Goal: Information Seeking & Learning: Understand process/instructions

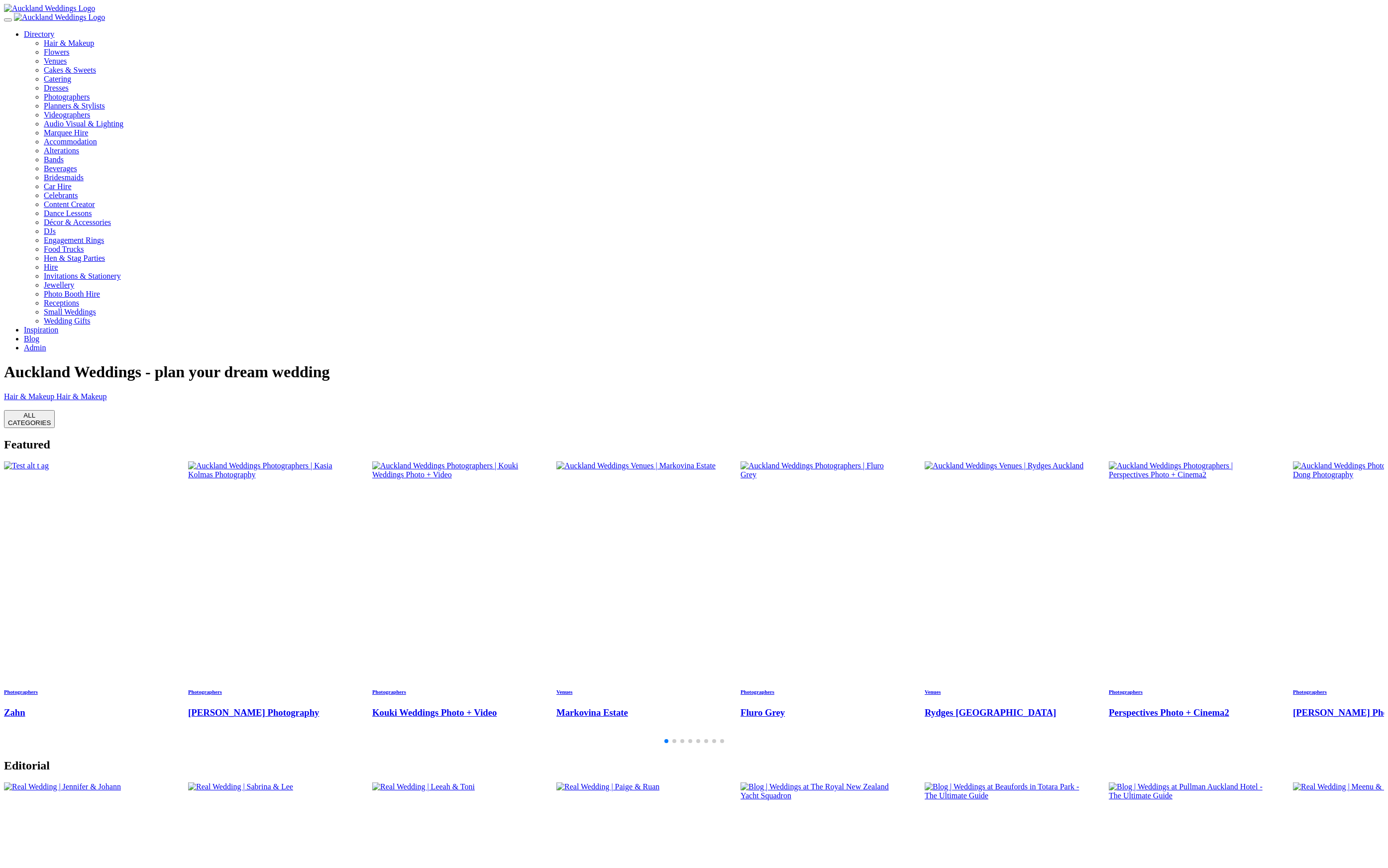
click at [46, 343] on link "Admin" at bounding box center [34, 347] width 21 height 9
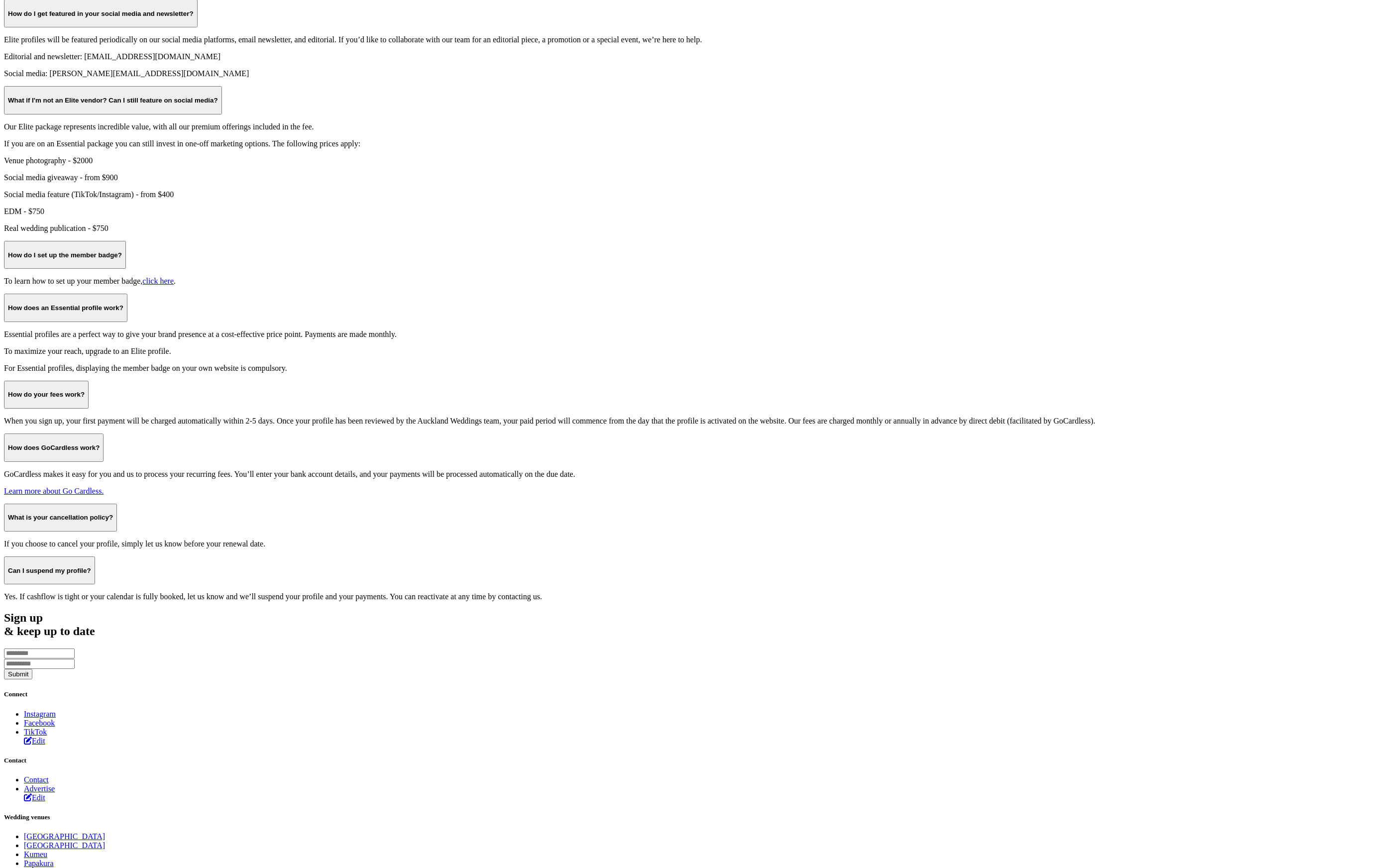
scroll to position [743, 0]
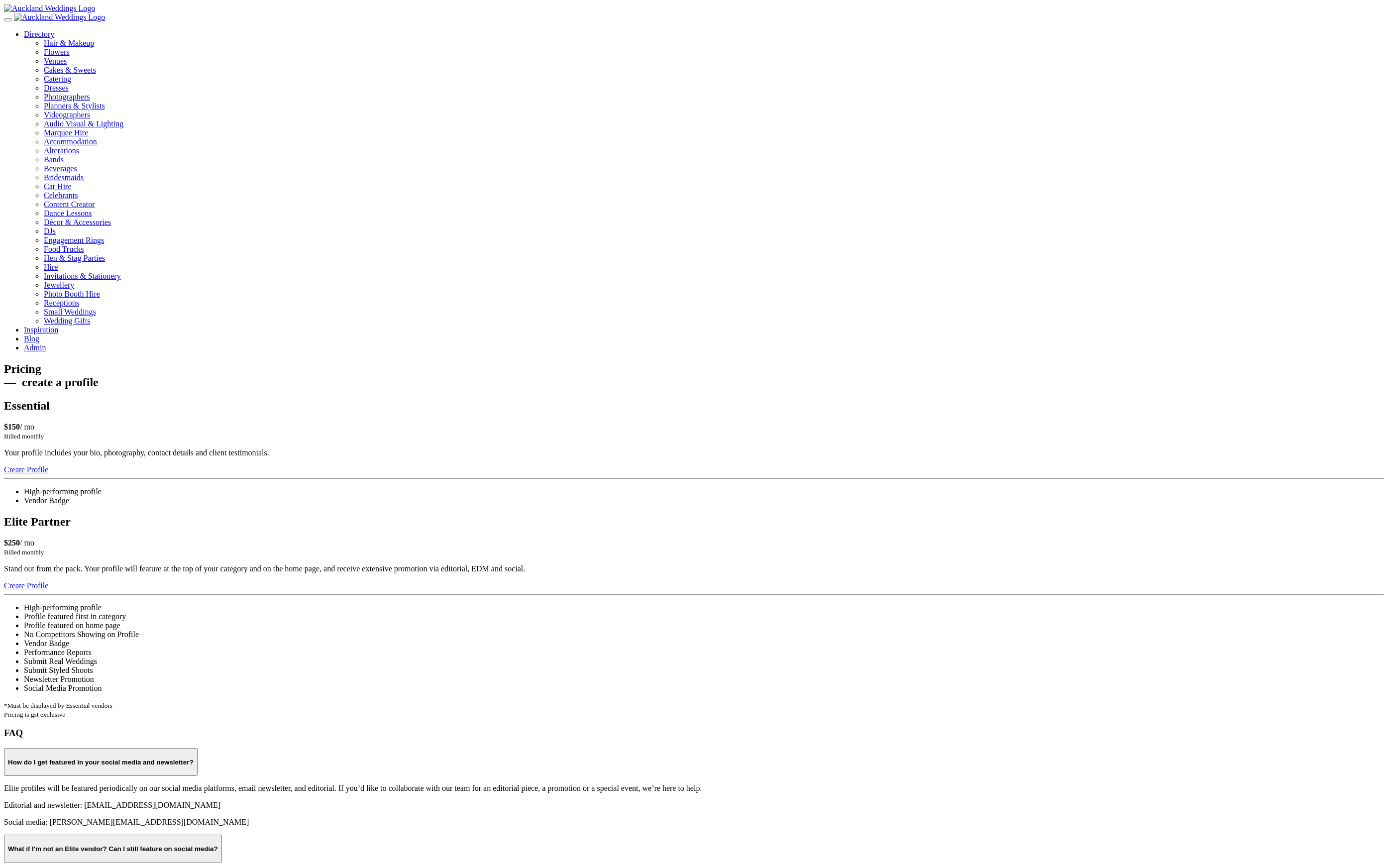
scroll to position [743, 0]
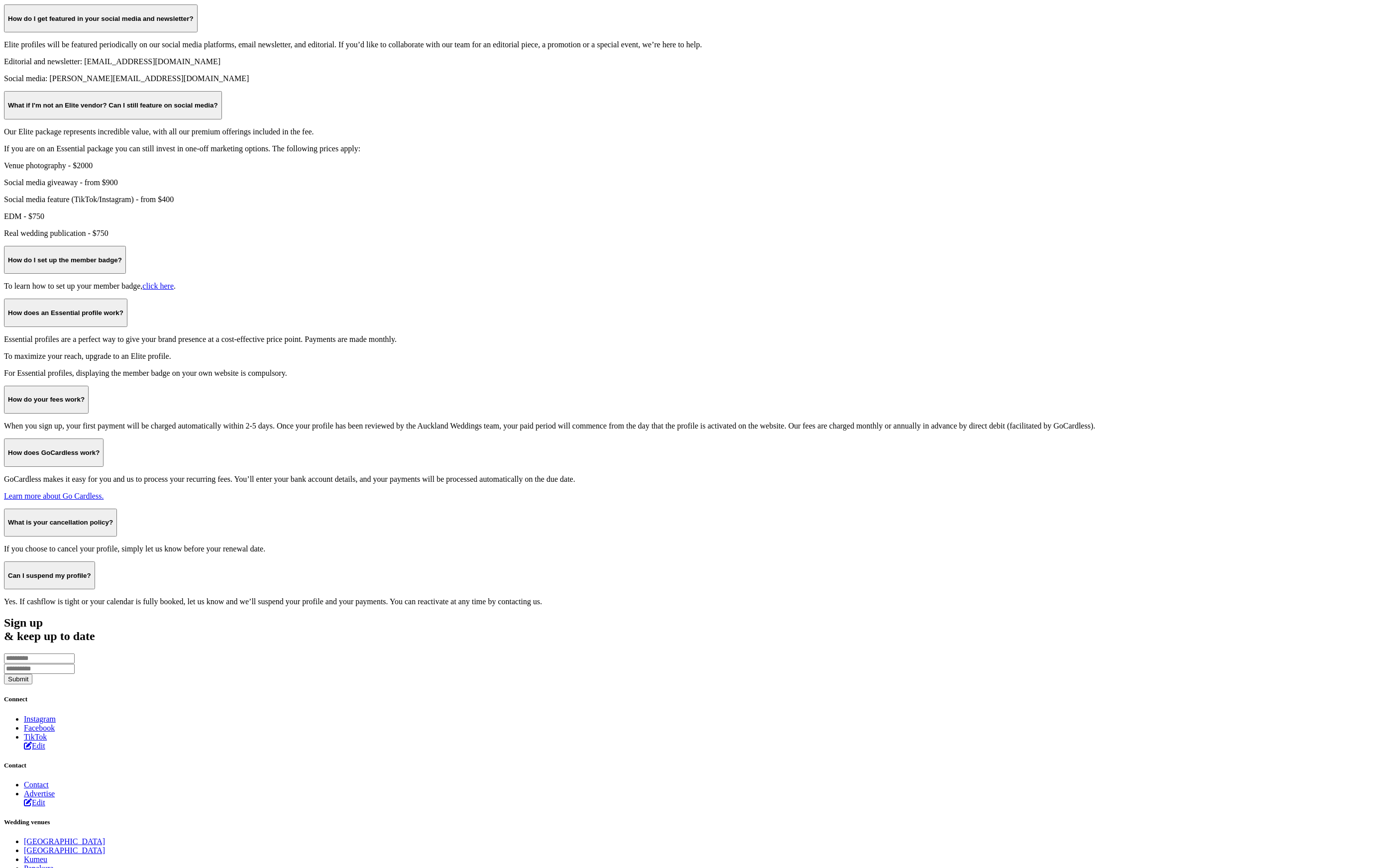
click at [165, 248] on section "FAQ How do I get featured in your social media and newsletter? Elite profiles w…" at bounding box center [694, 295] width 1379 height 622
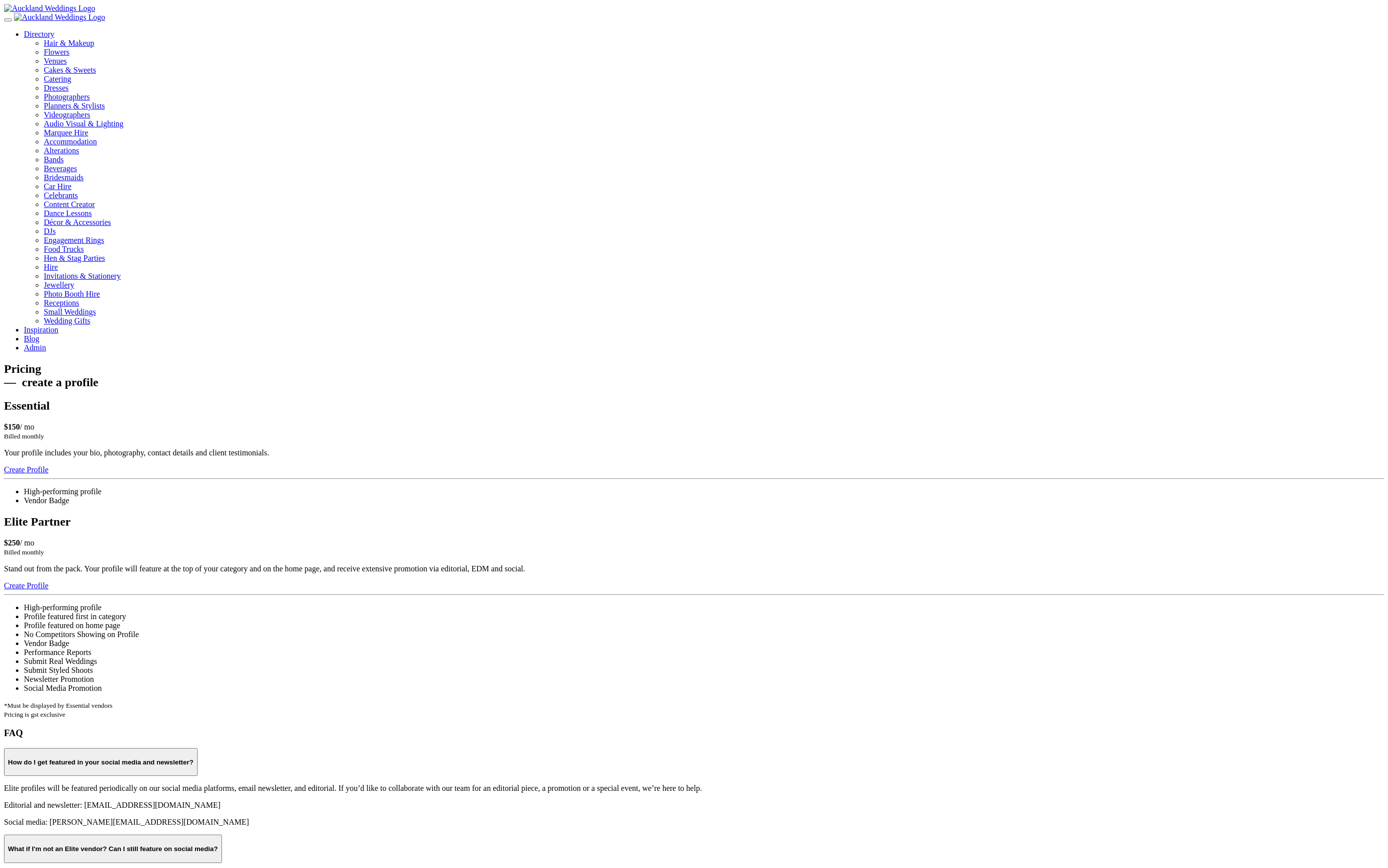
scroll to position [743, 0]
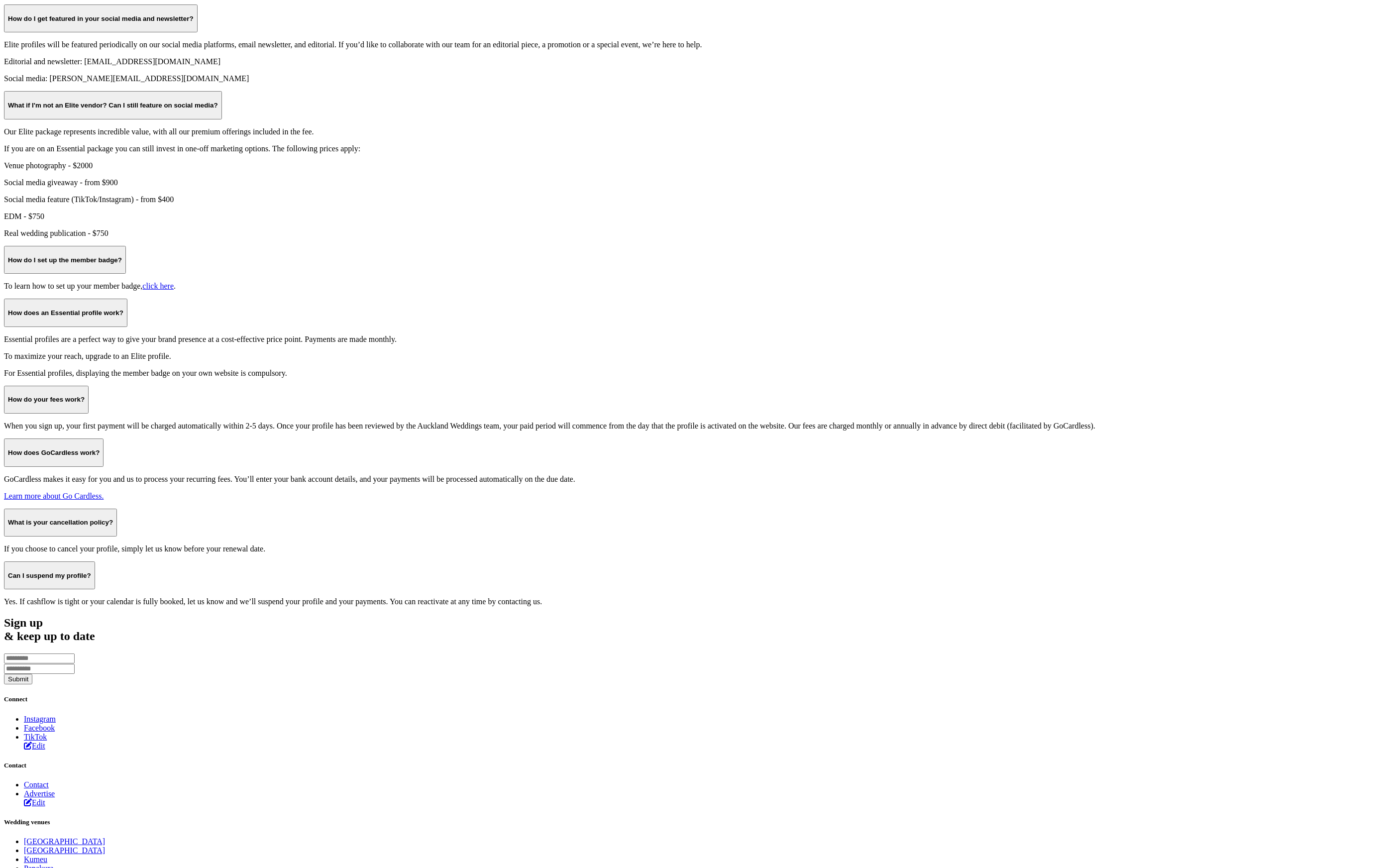
click at [418, 141] on section "FAQ How do I get featured in your social media and newsletter? Elite profiles w…" at bounding box center [694, 295] width 1379 height 622
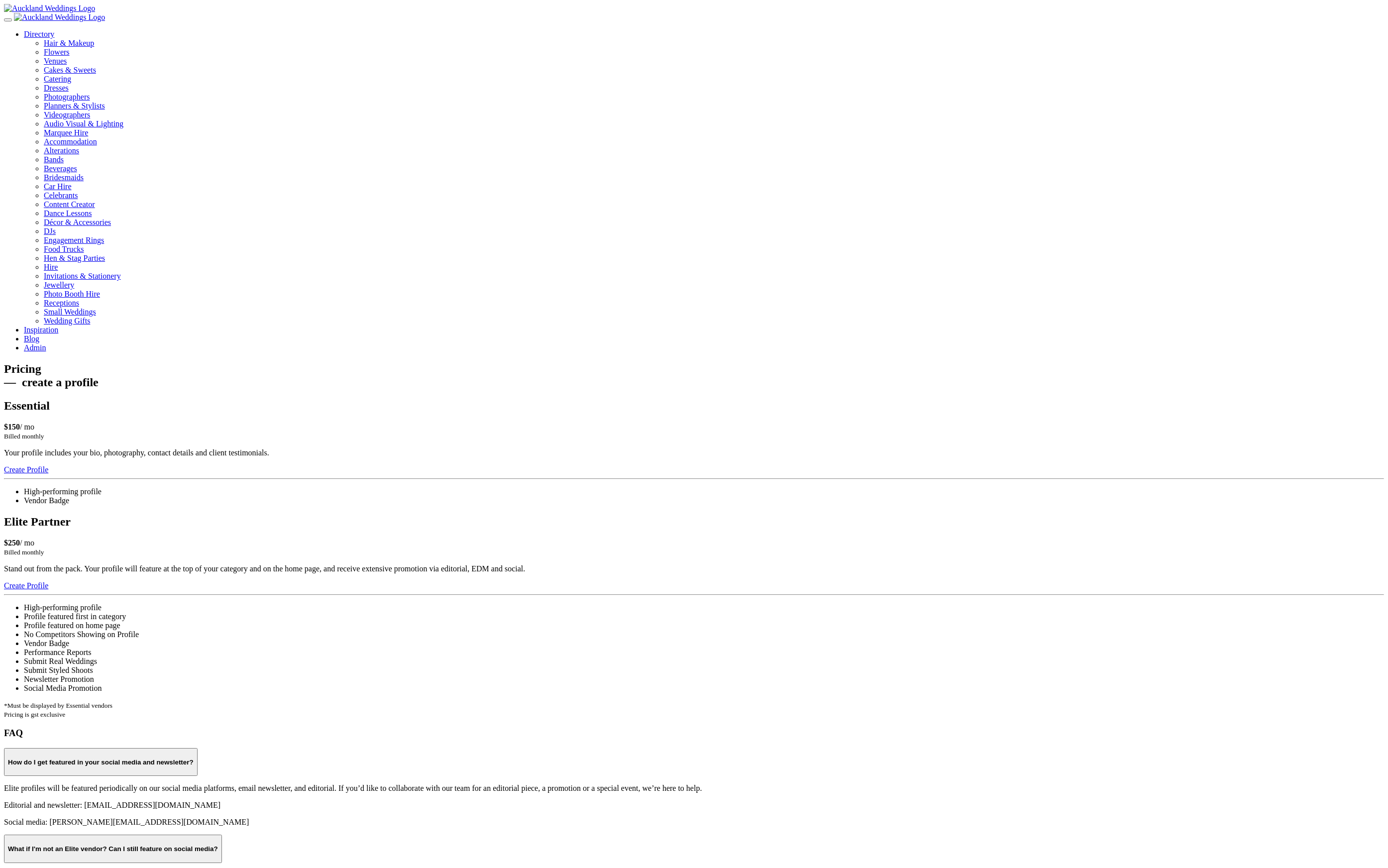
scroll to position [743, 0]
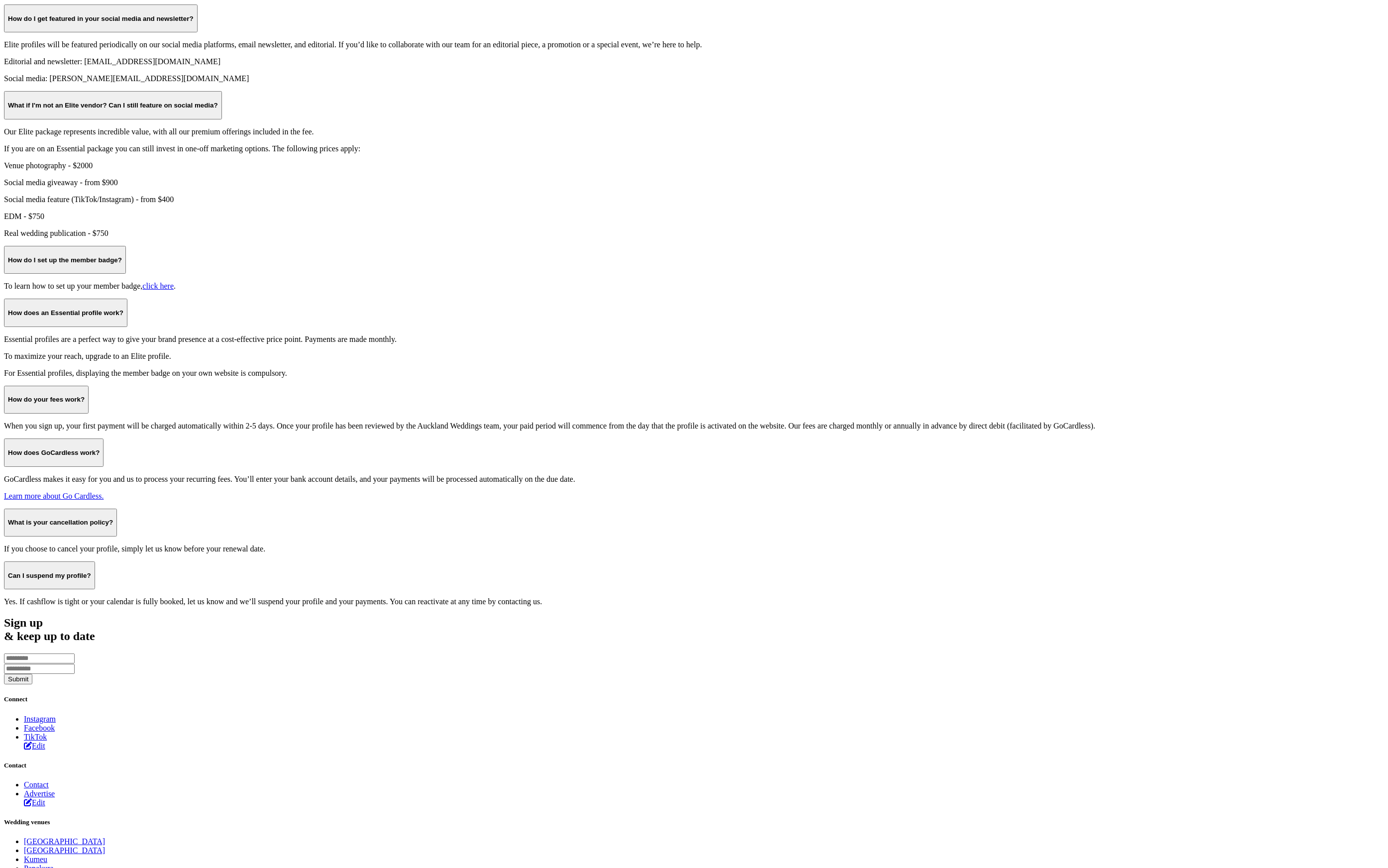
click at [1038, 237] on div "FAQ How do I get featured in your social media and newsletter? Elite profiles w…" at bounding box center [694, 295] width 1379 height 622
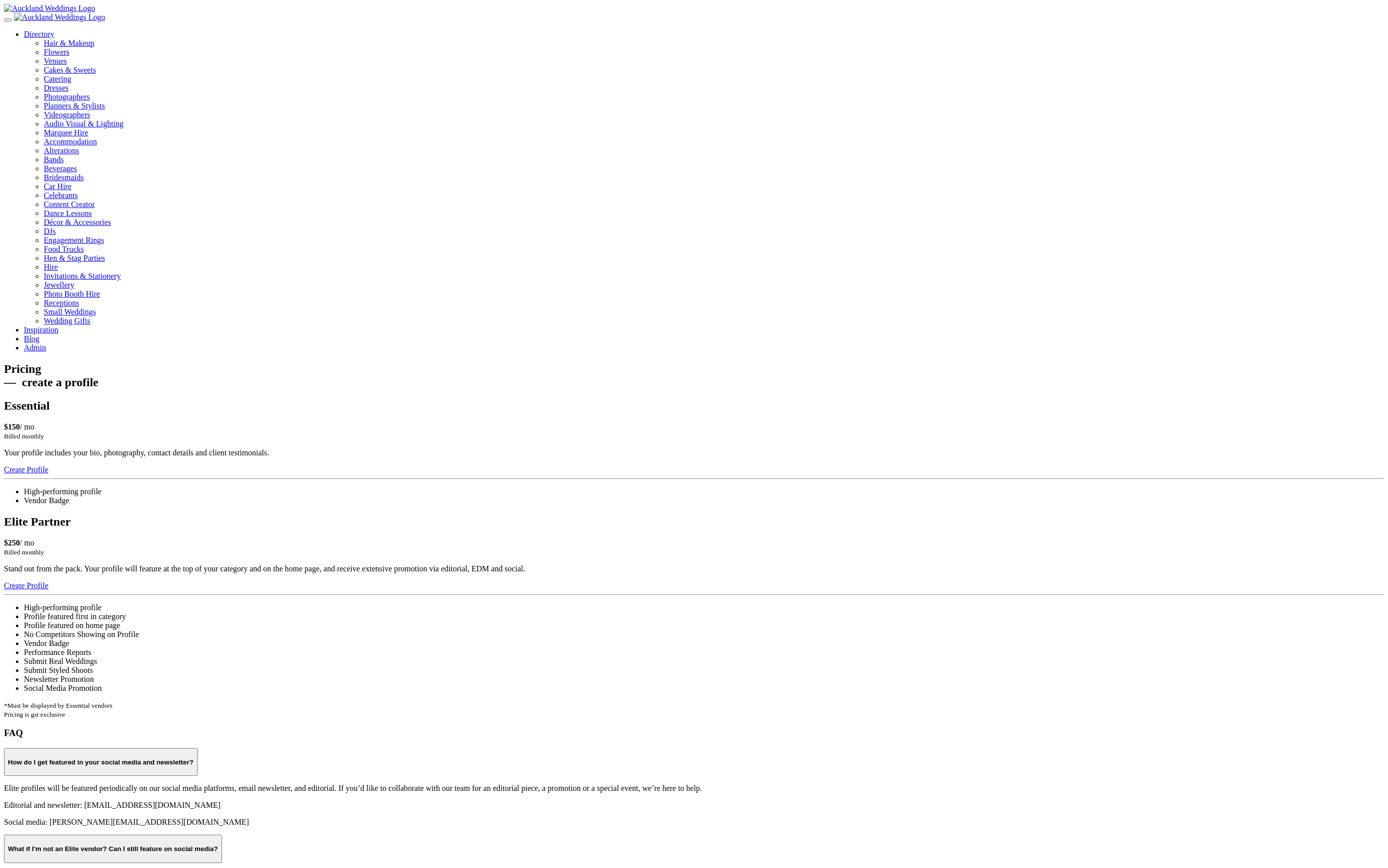
scroll to position [743, 0]
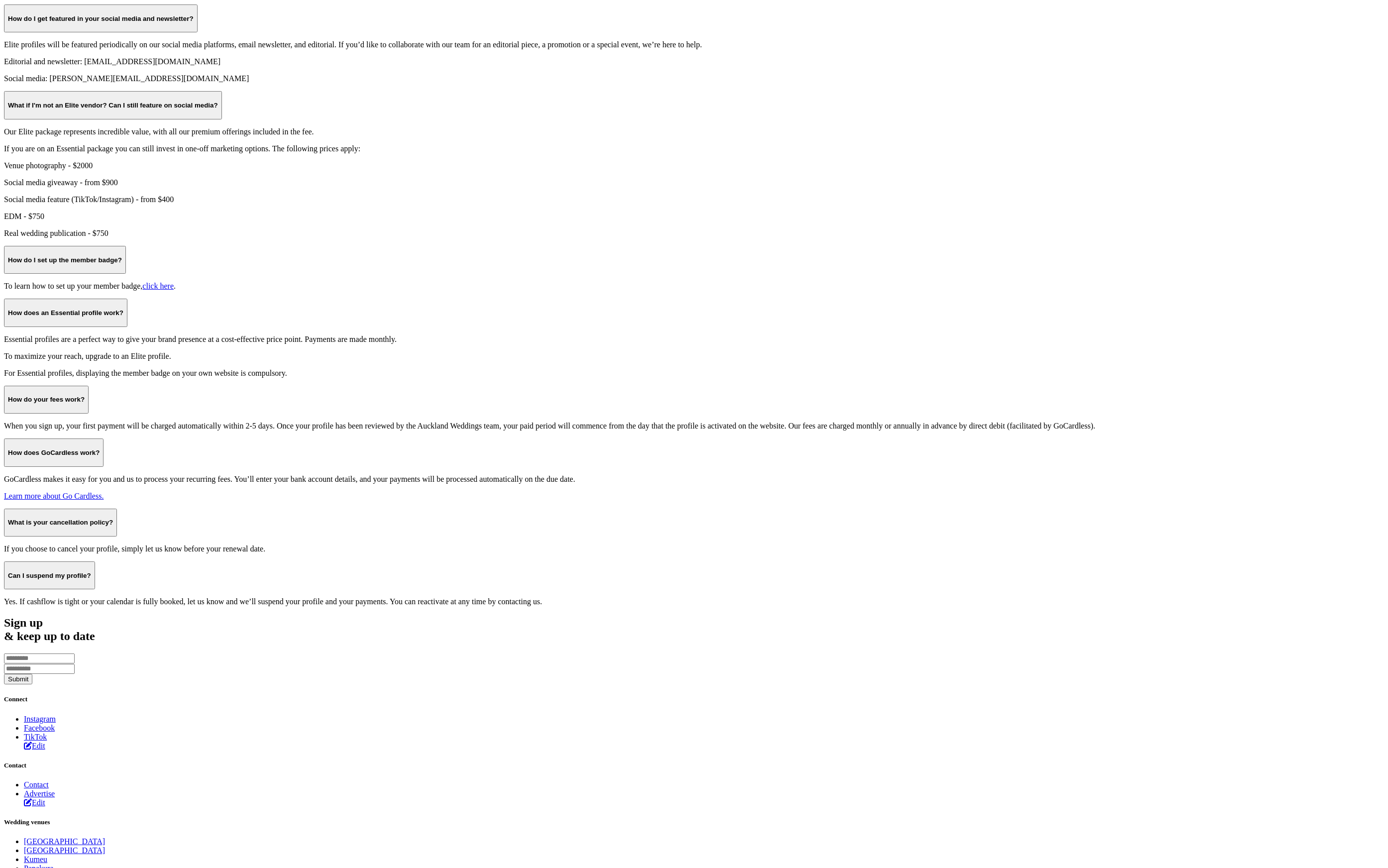
click at [1020, 306] on div "FAQ How do I get featured in your social media and newsletter? Elite profiles w…" at bounding box center [694, 295] width 1379 height 622
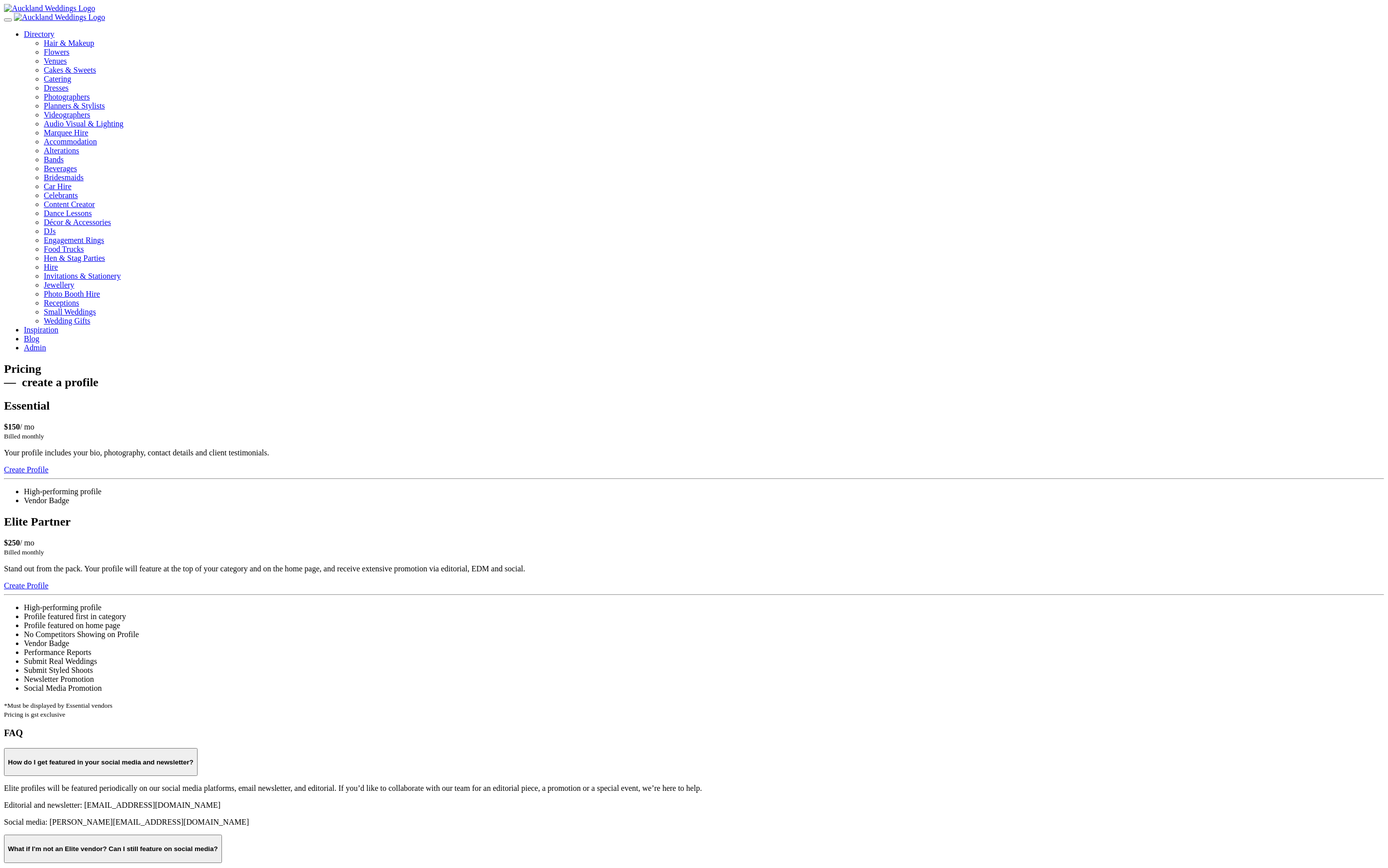
scroll to position [743, 0]
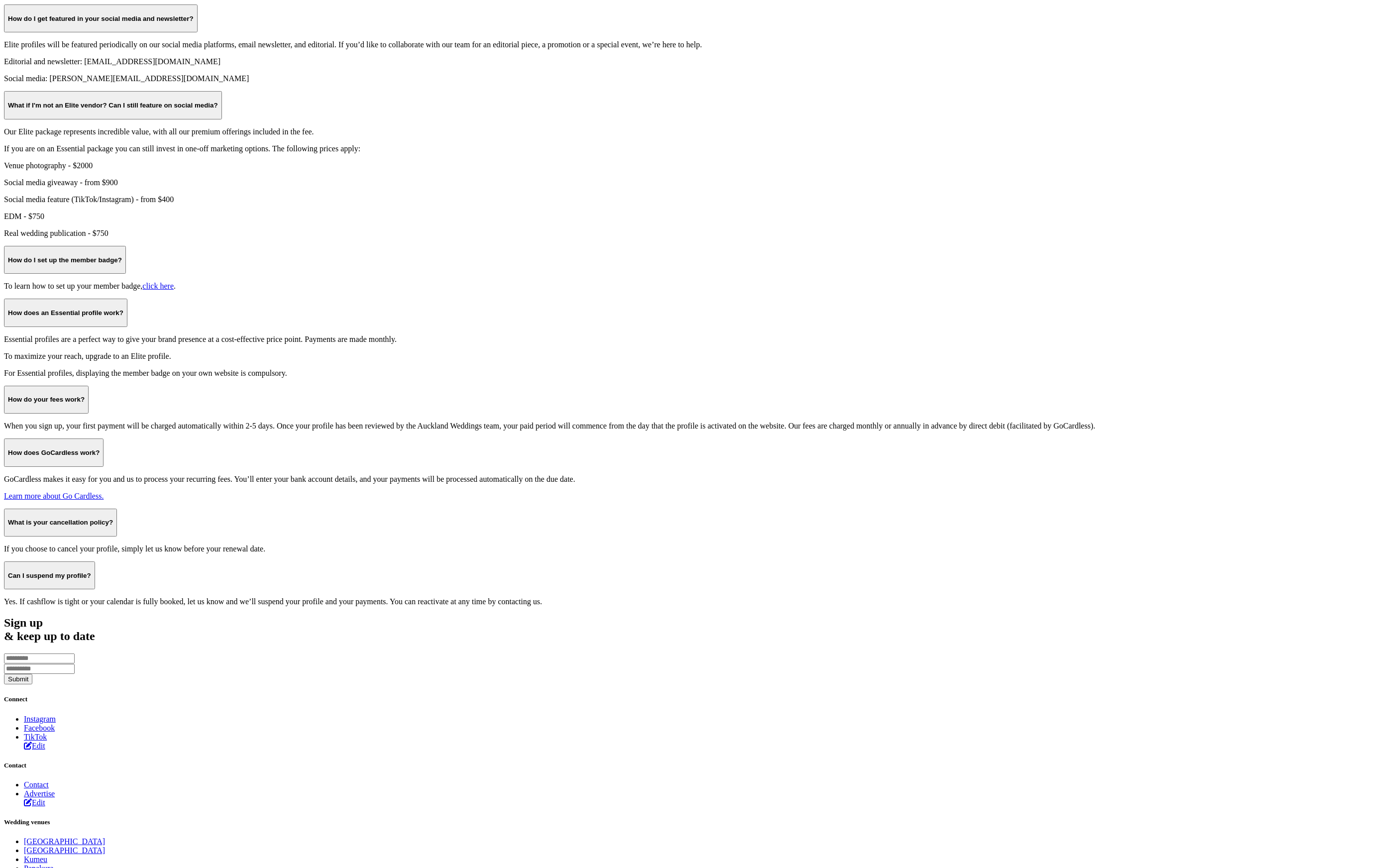
click at [193, 22] on h4 "How do I get featured in your social media and newsletter?" at bounding box center [101, 18] width 186 height 8
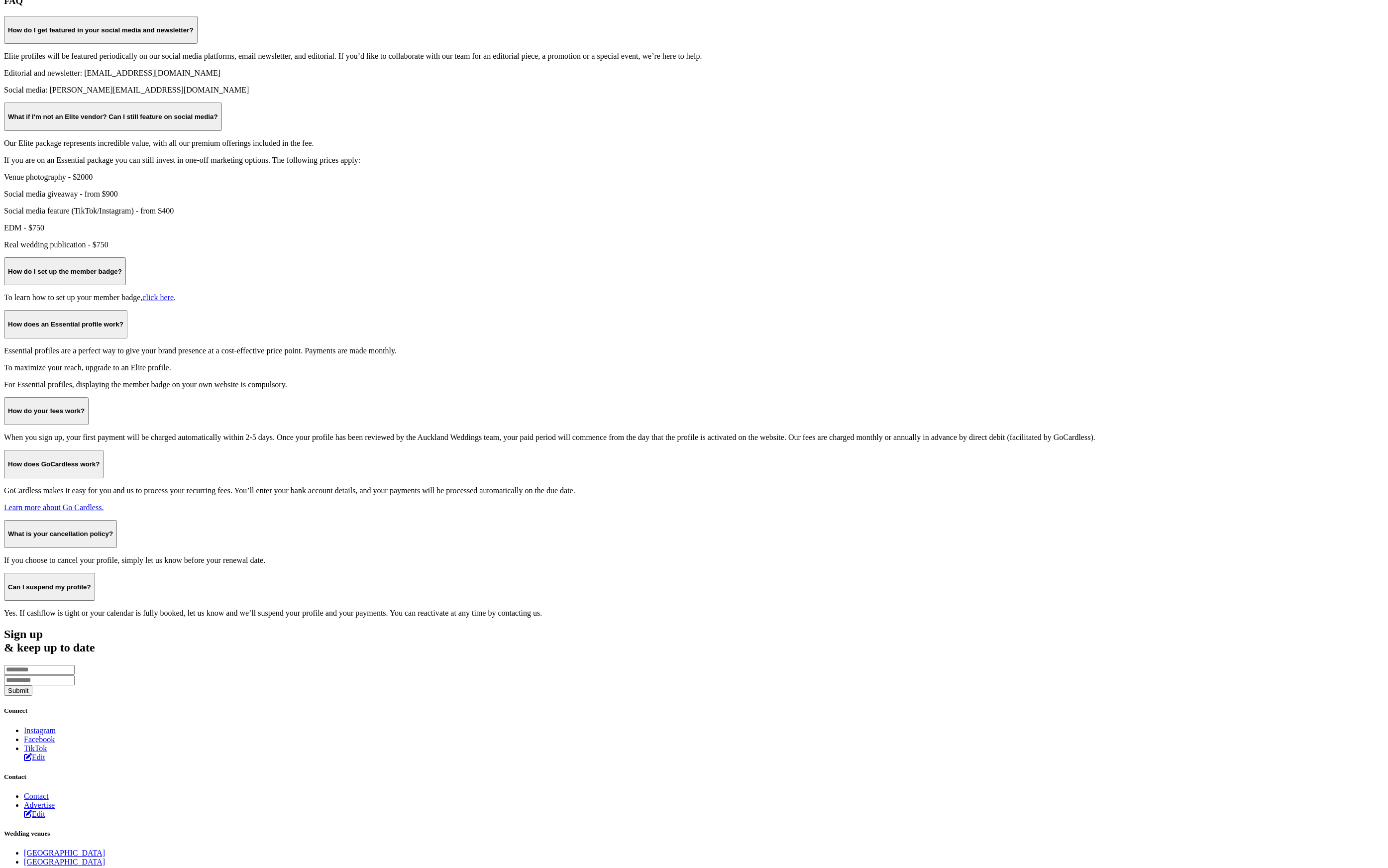
scroll to position [721, 0]
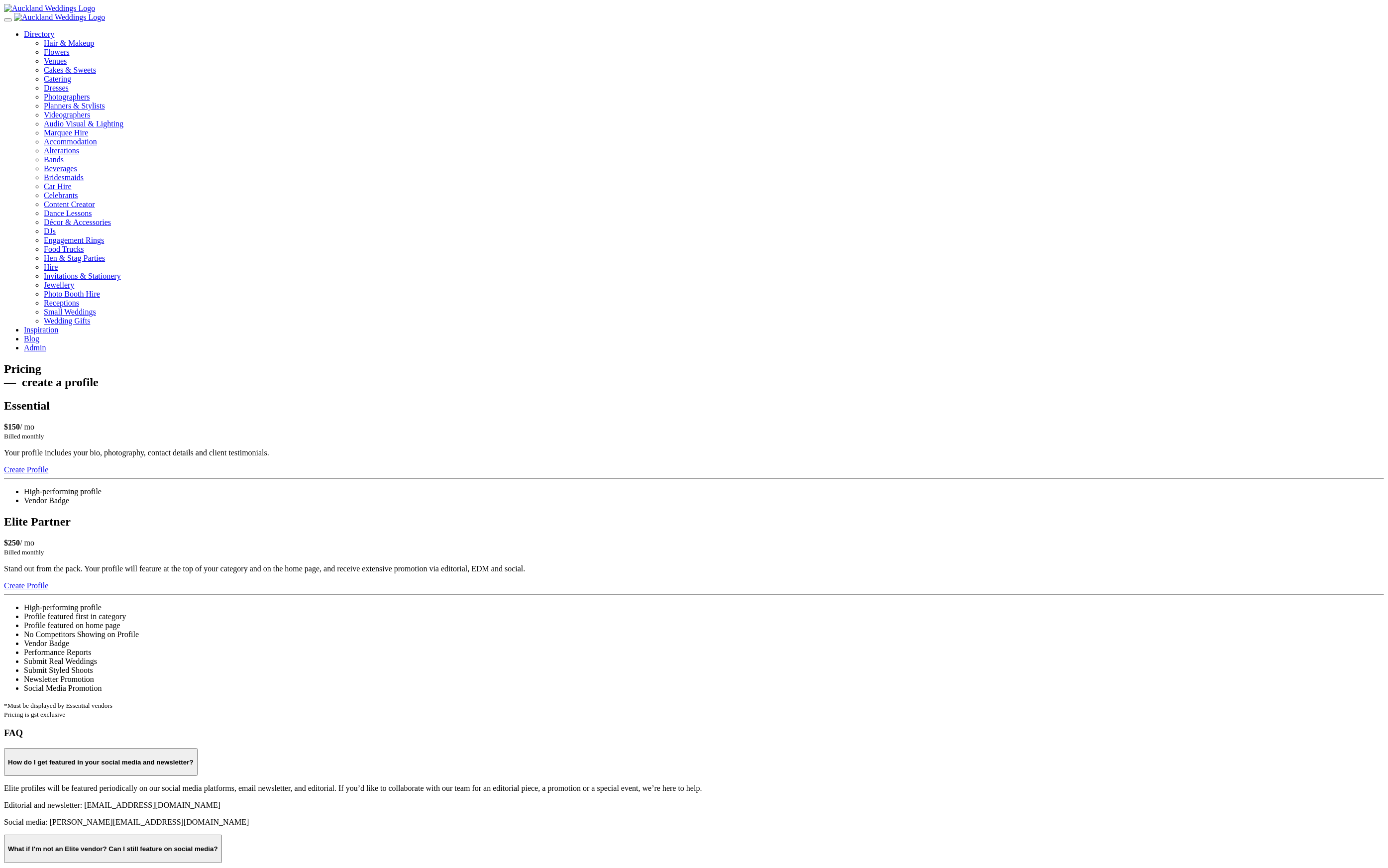
scroll to position [721, 0]
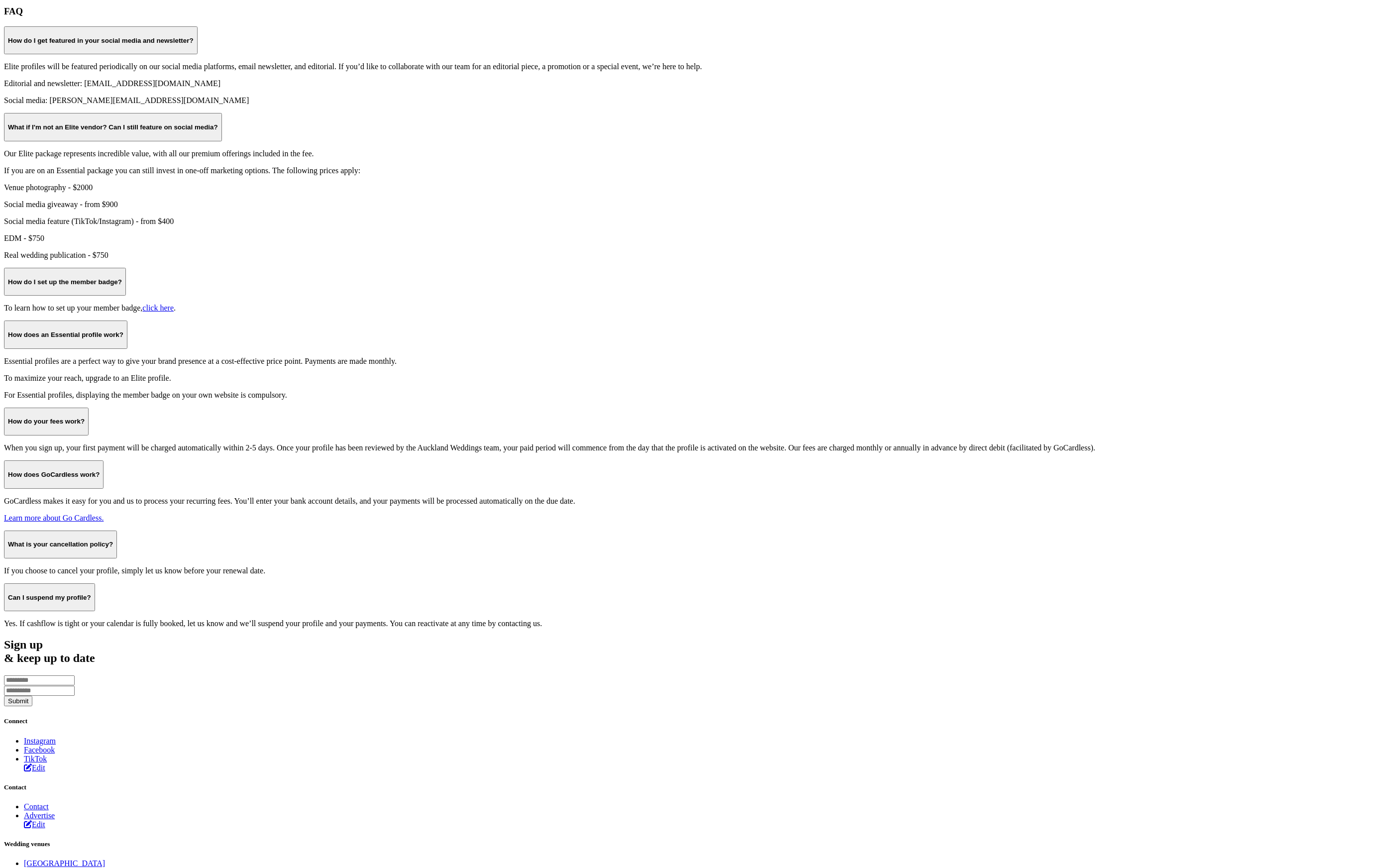
click at [951, 244] on div "FAQ How do I get featured in your social media and newsletter? Elite profiles w…" at bounding box center [694, 317] width 1379 height 622
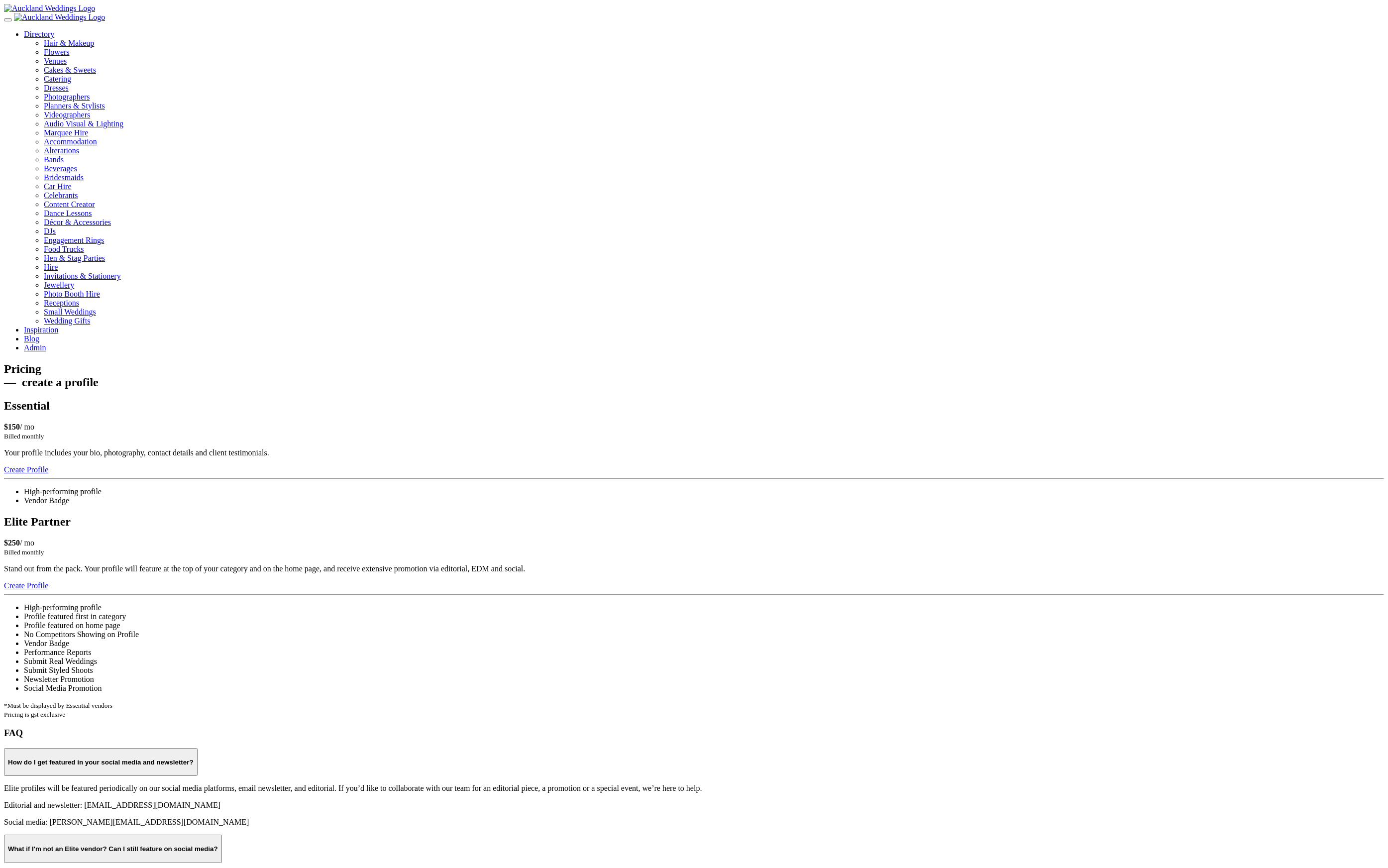
scroll to position [721, 0]
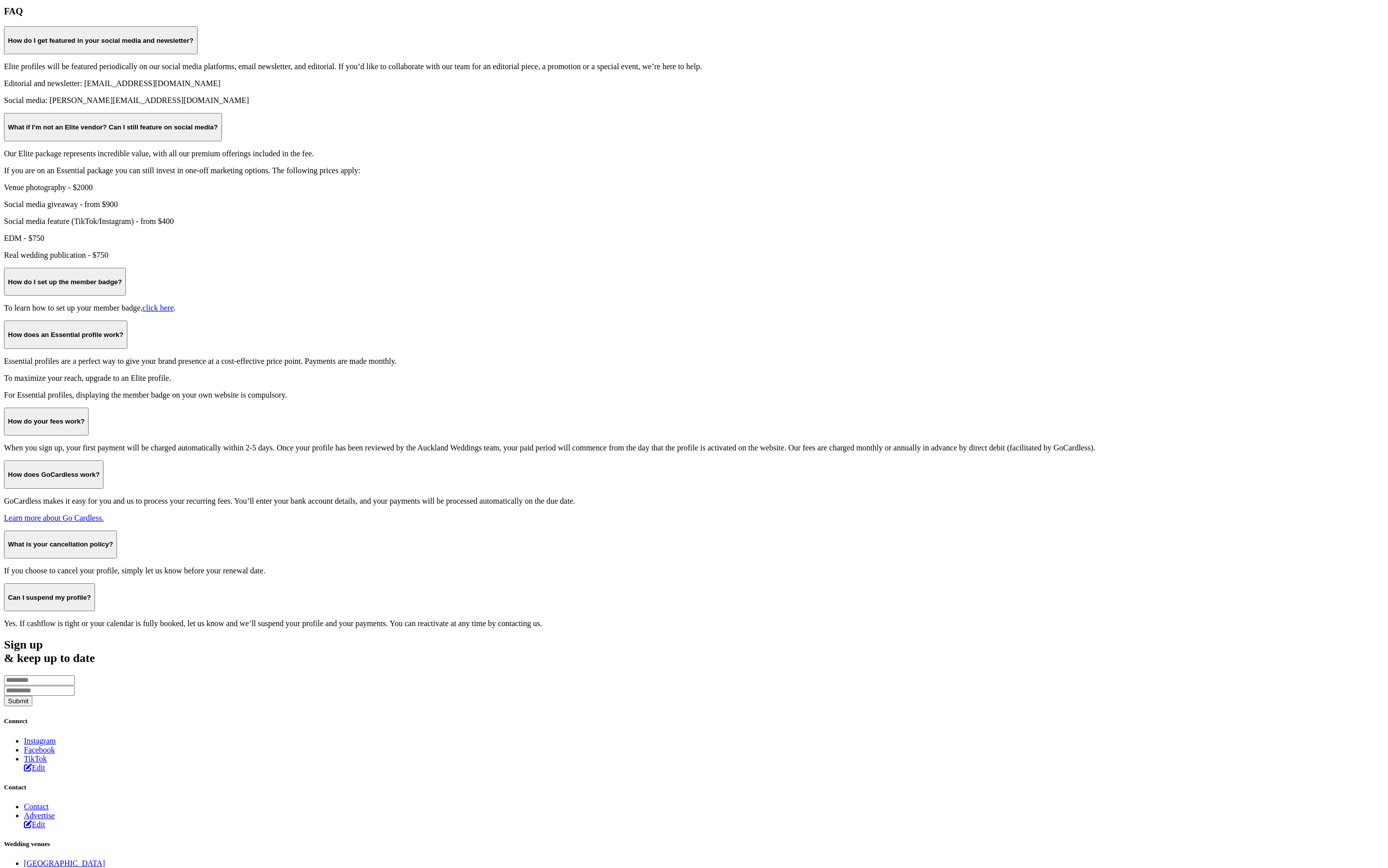
click at [911, 224] on div "FAQ How do I get featured in your social media and newsletter? Elite profiles w…" at bounding box center [694, 317] width 1379 height 622
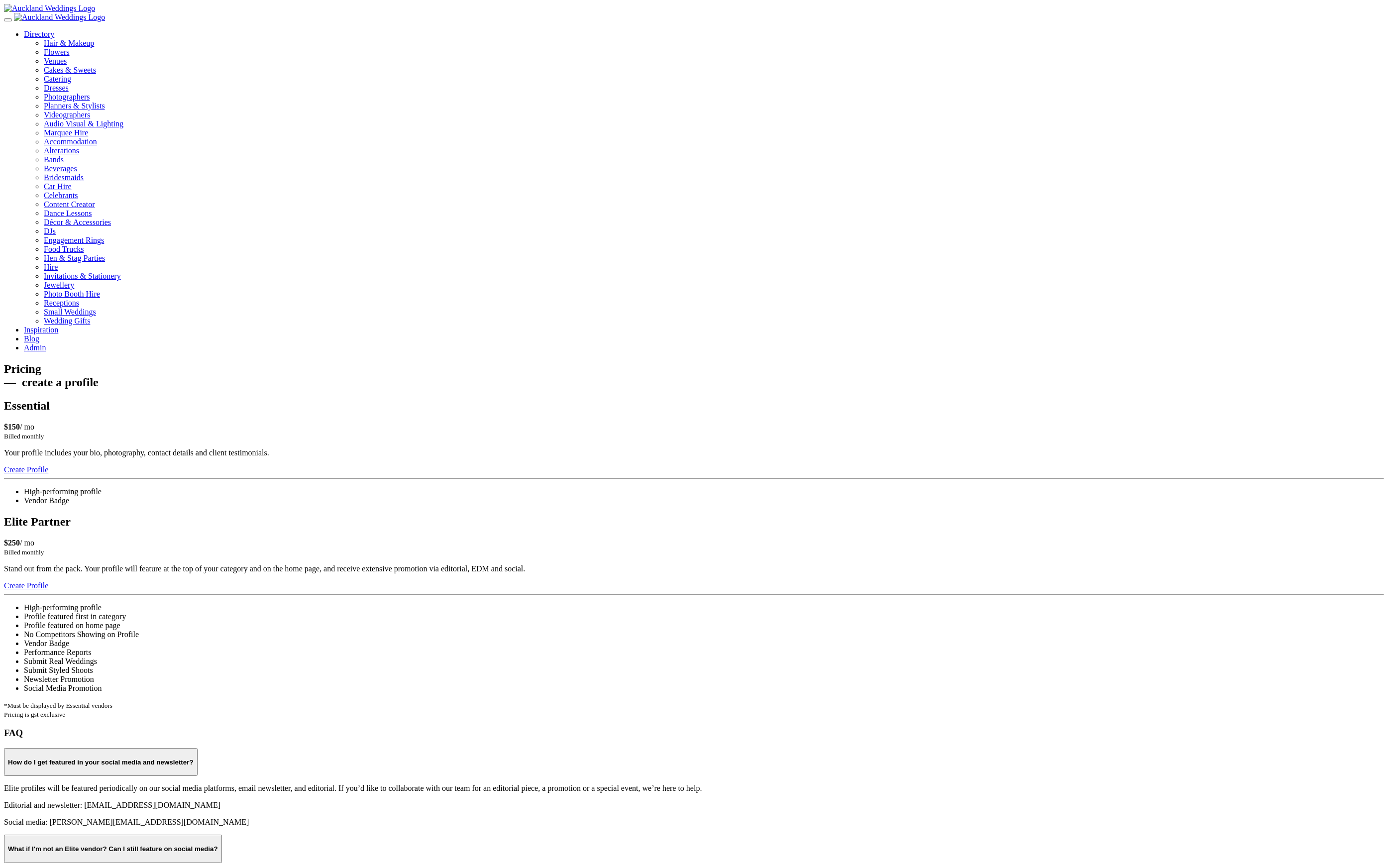
scroll to position [721, 0]
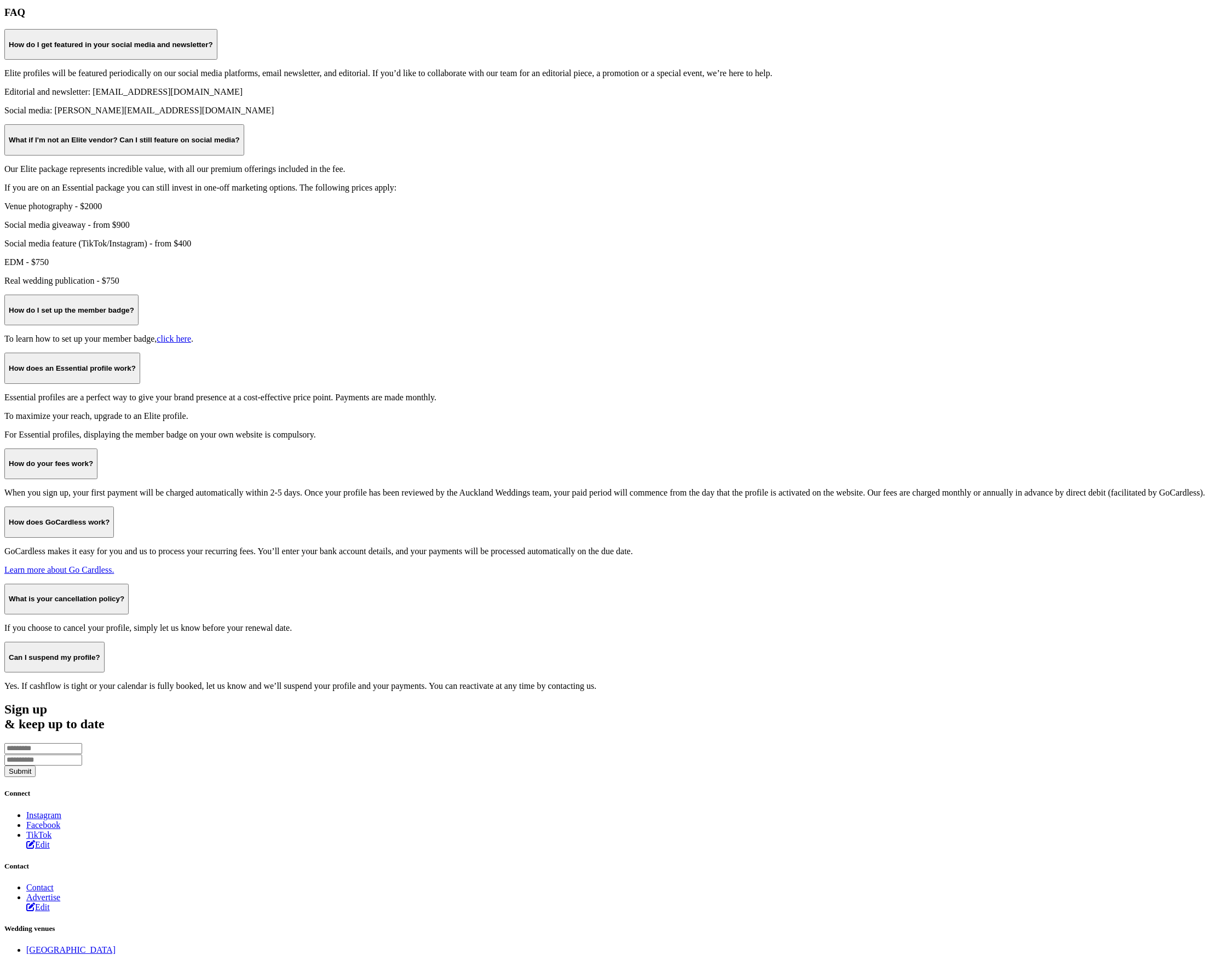
drag, startPoint x: 1150, startPoint y: 339, endPoint x: 1206, endPoint y: 320, distance: 59.1
click at [1150, 339] on section "FAQ How do I get featured in your social media and newsletter? Elite profiles w…" at bounding box center [616, 349] width 1223 height 685
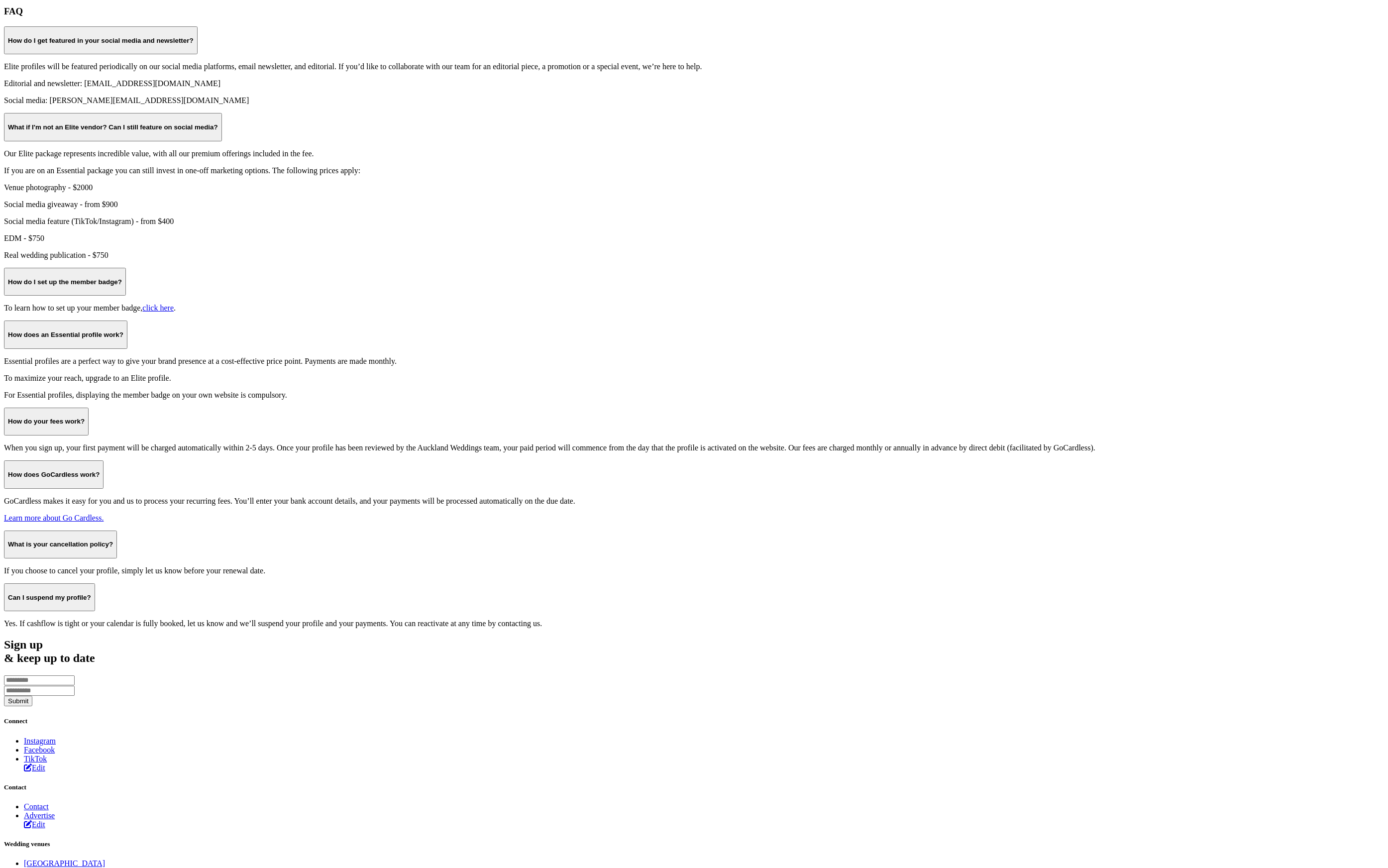
click at [194, 262] on section "FAQ How do I get featured in your social media and newsletter? Elite profiles w…" at bounding box center [694, 317] width 1379 height 622
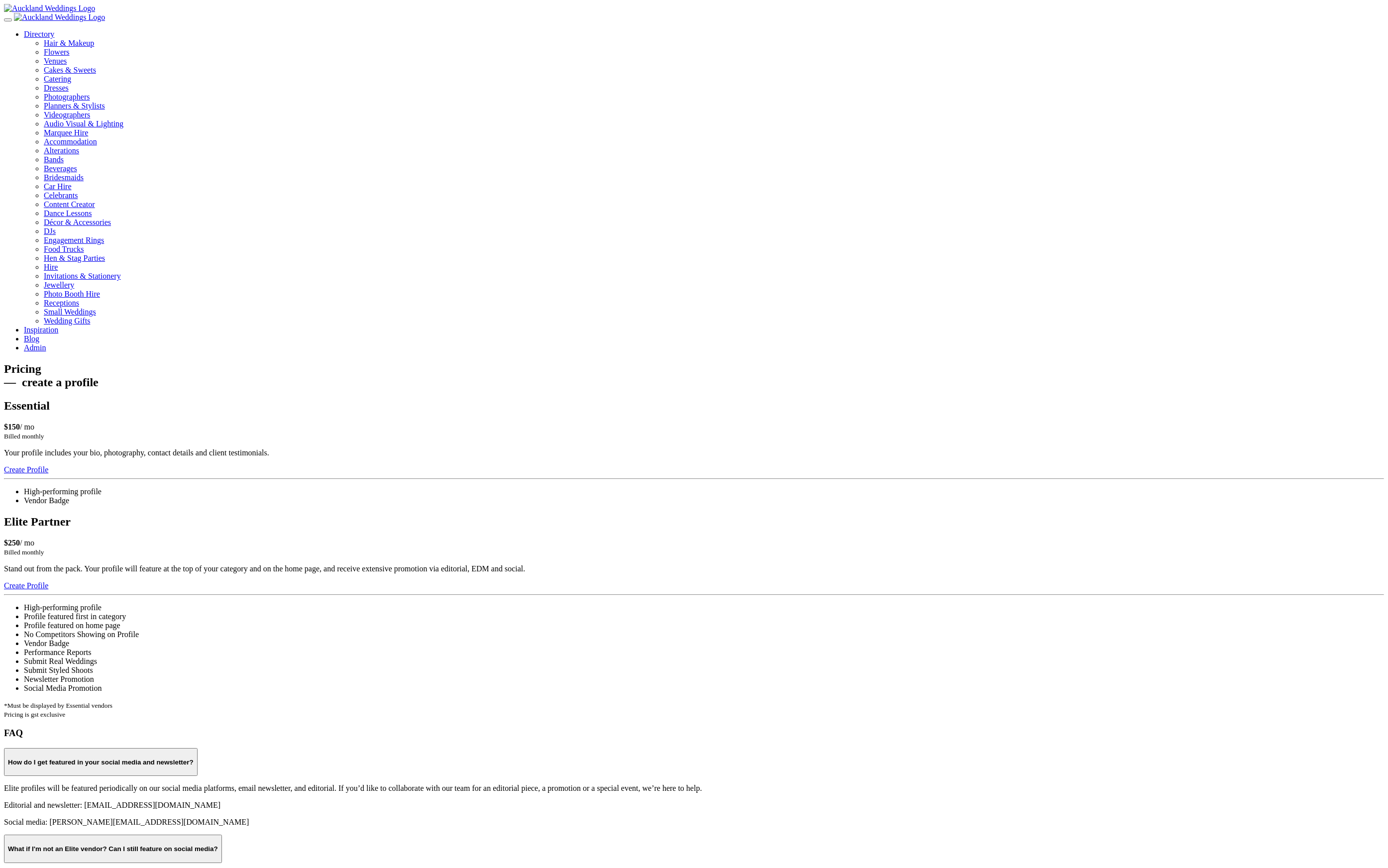
scroll to position [721, 0]
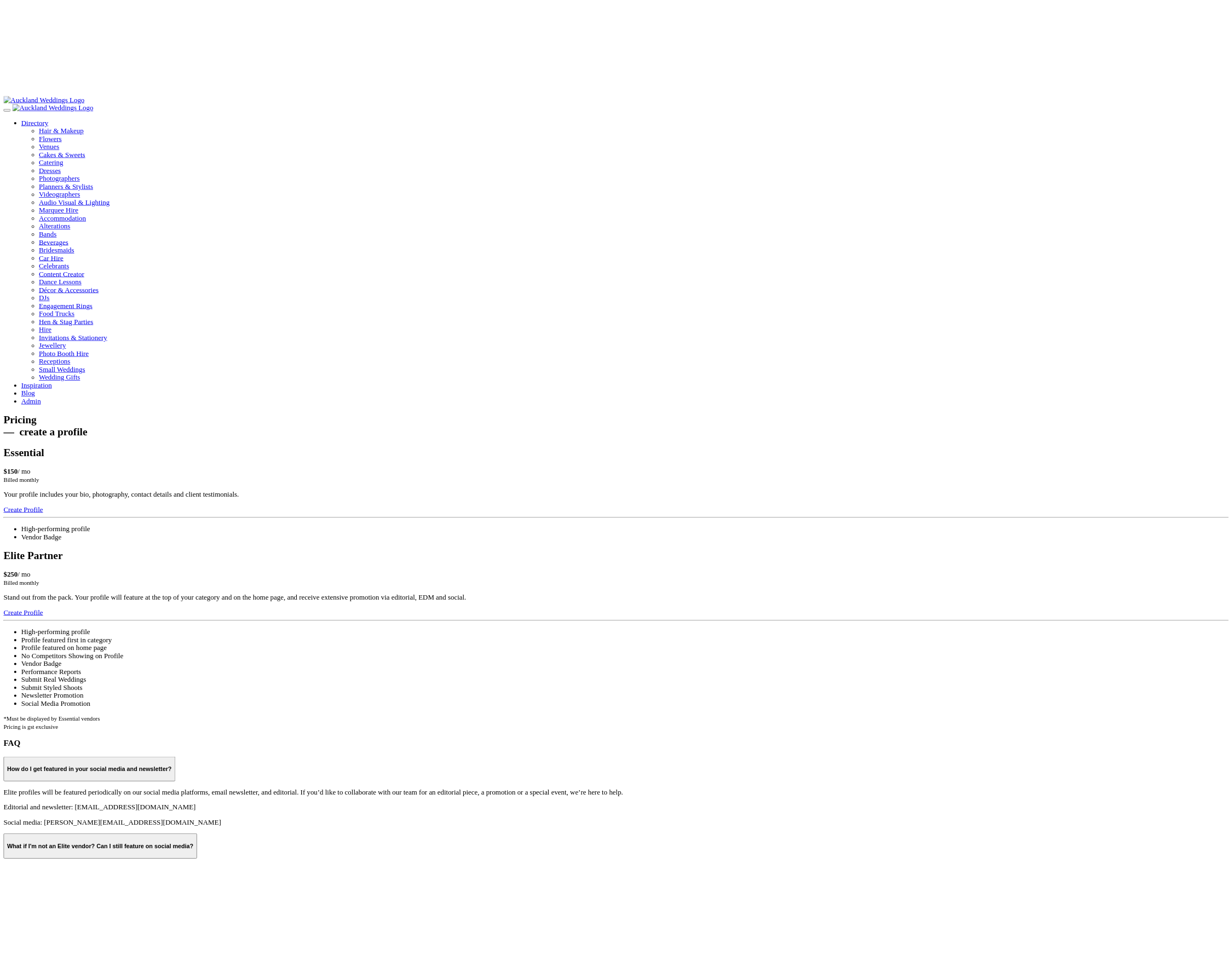
scroll to position [793, 0]
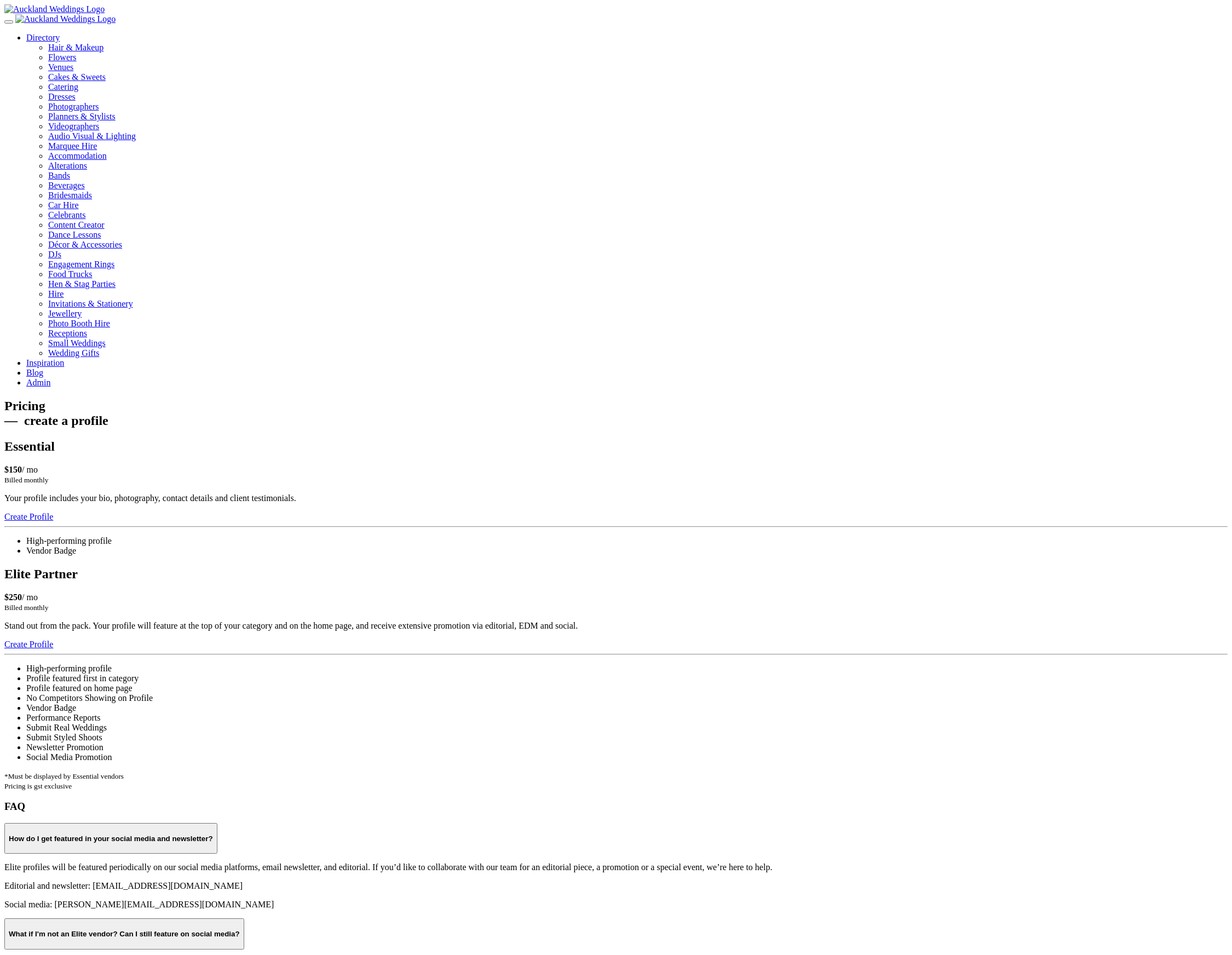
scroll to position [793, 0]
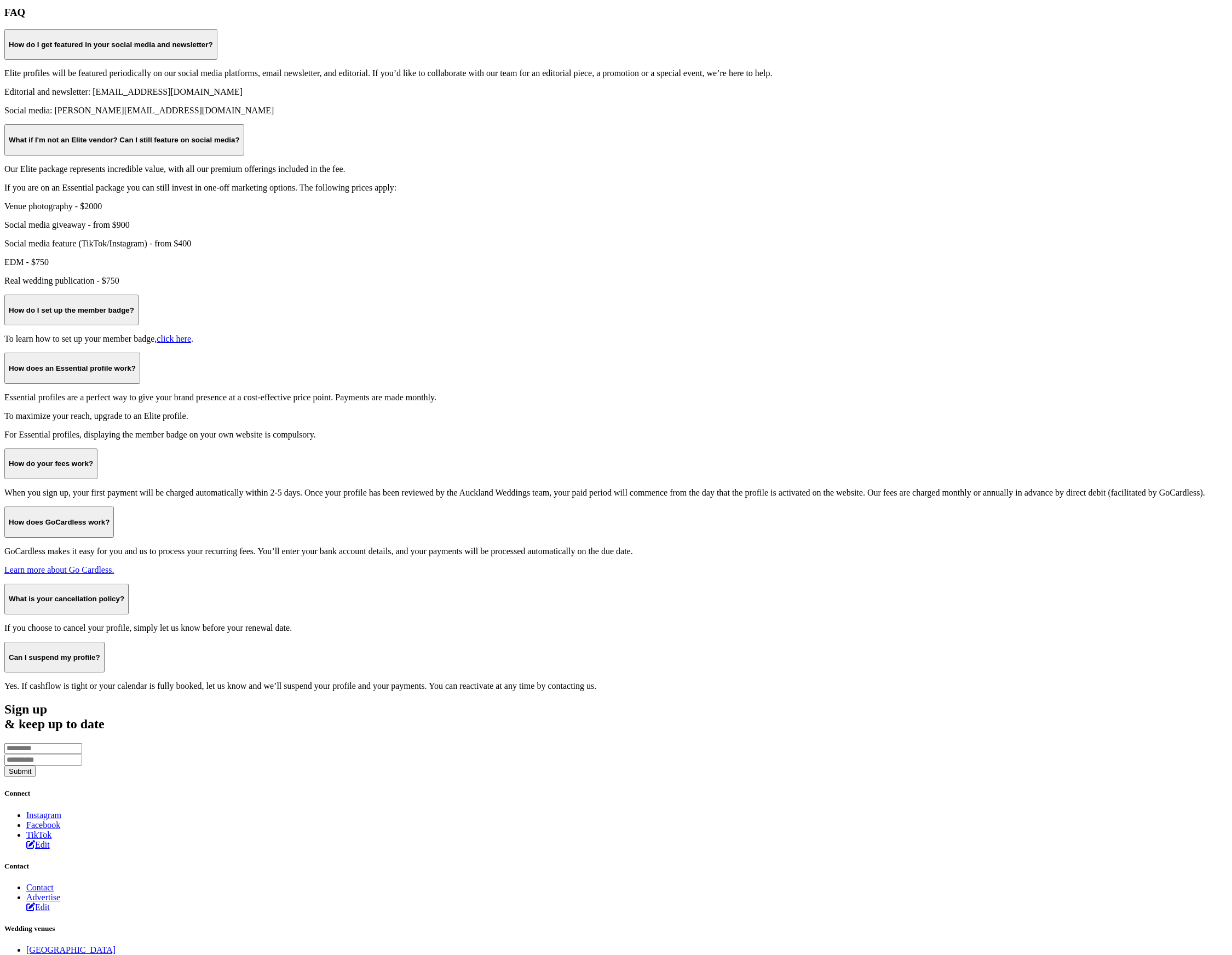
click at [881, 311] on div "FAQ How do I get featured in your social media and newsletter? Elite profiles w…" at bounding box center [616, 349] width 1223 height 685
click at [793, 247] on div "FAQ How do I get featured in your social media and newsletter? Elite profiles w…" at bounding box center [616, 349] width 1223 height 685
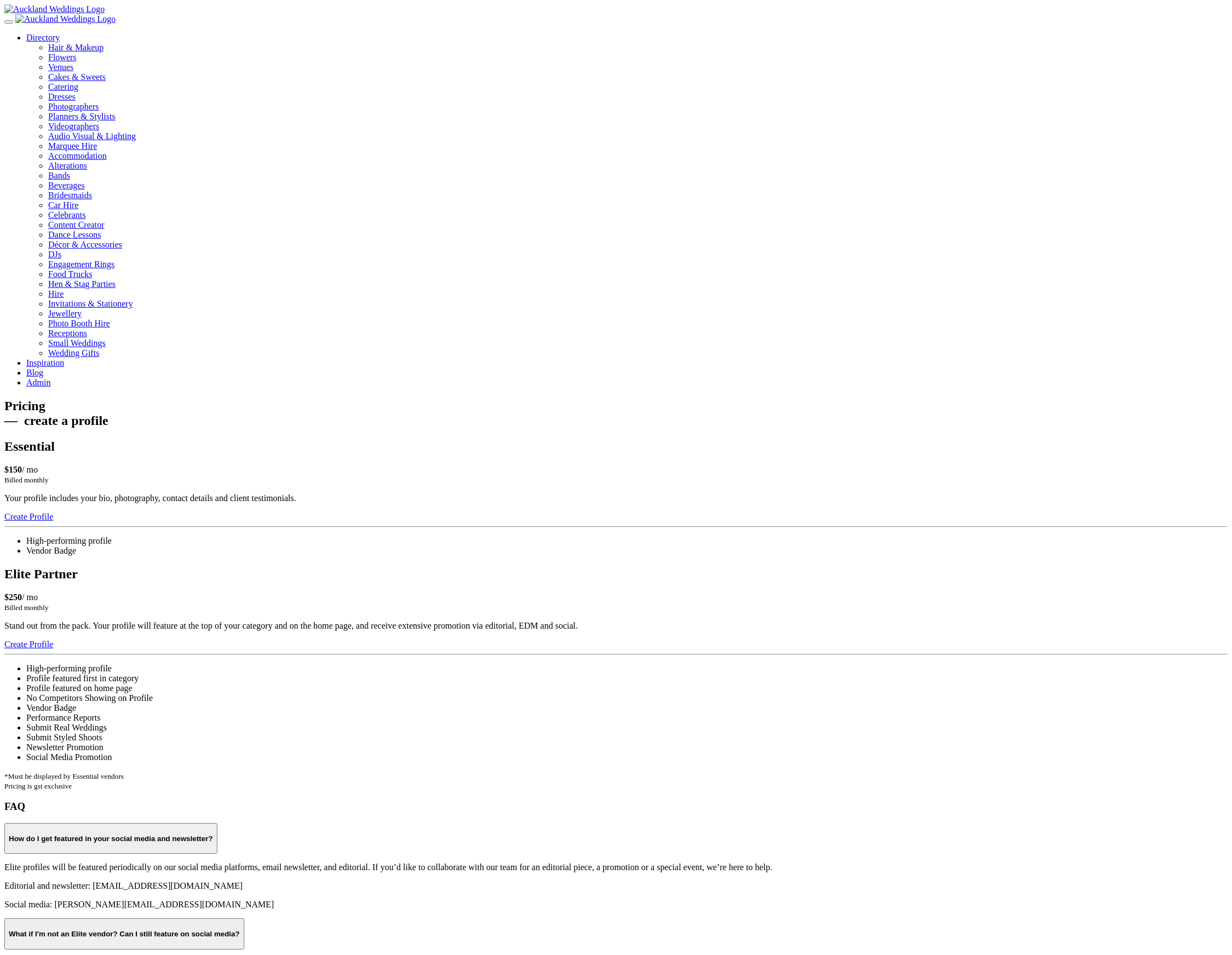
scroll to position [793, 0]
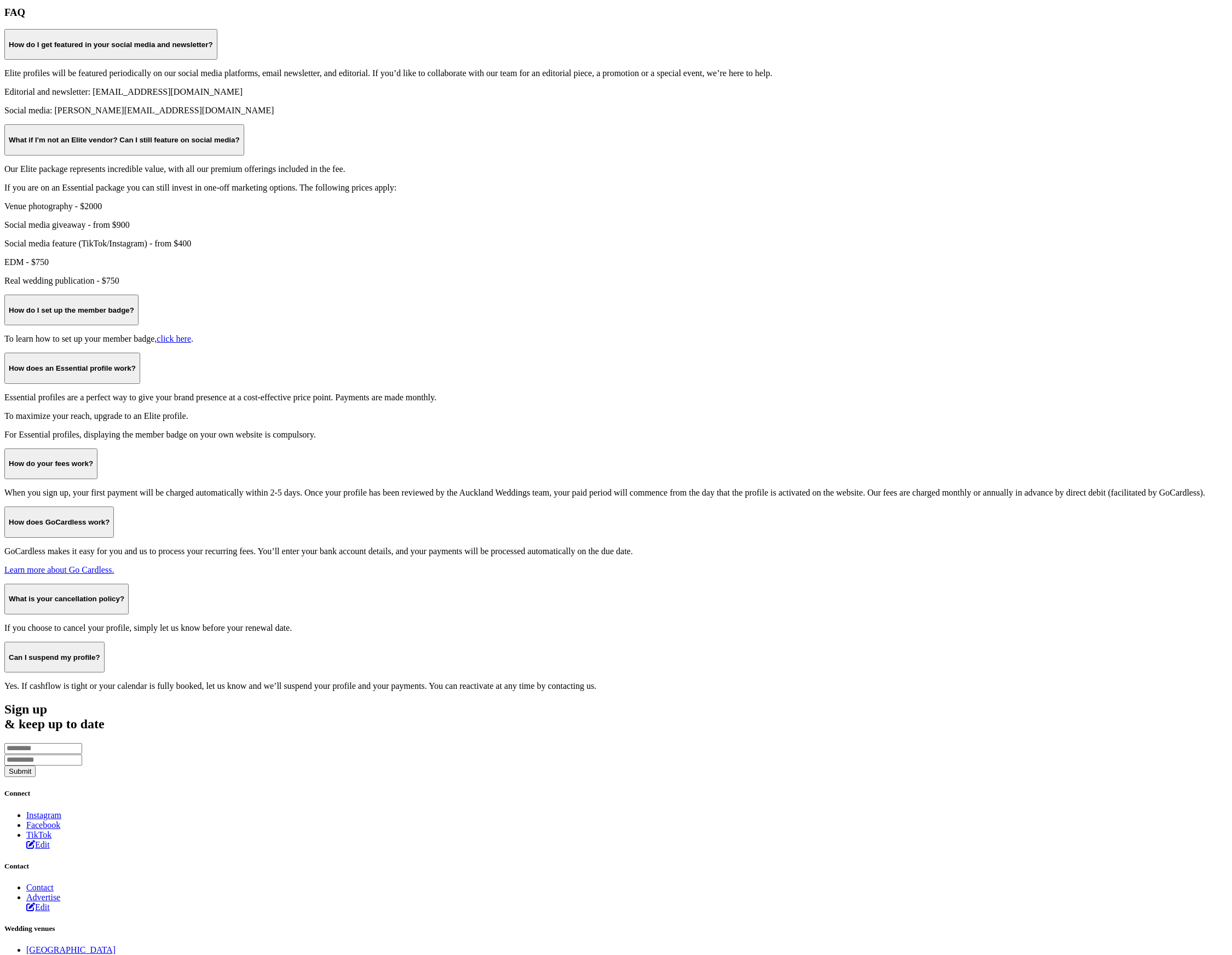
click at [739, 336] on div "FAQ How do I get featured in your social media and newsletter? Elite profiles w…" at bounding box center [616, 349] width 1223 height 685
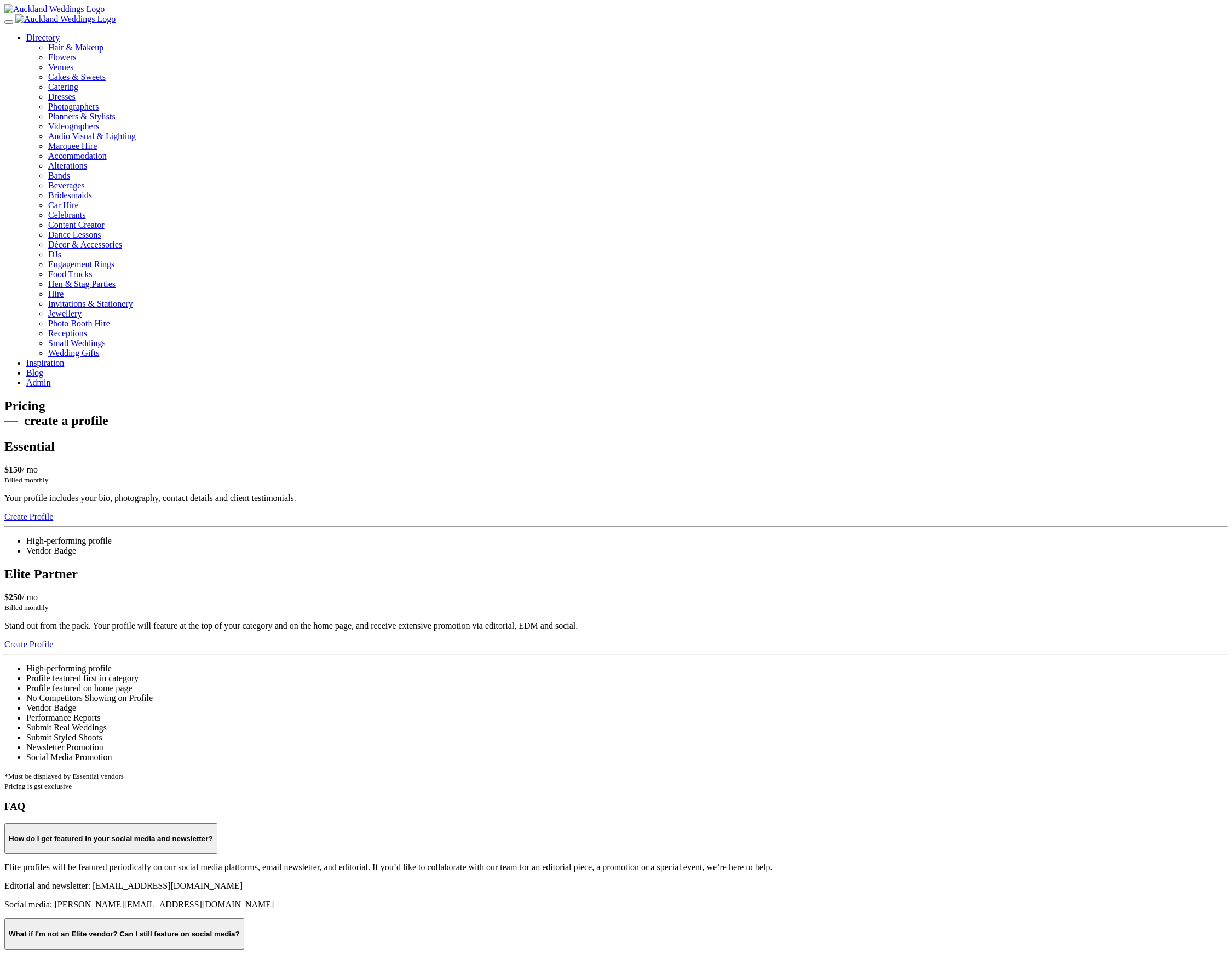
scroll to position [793, 0]
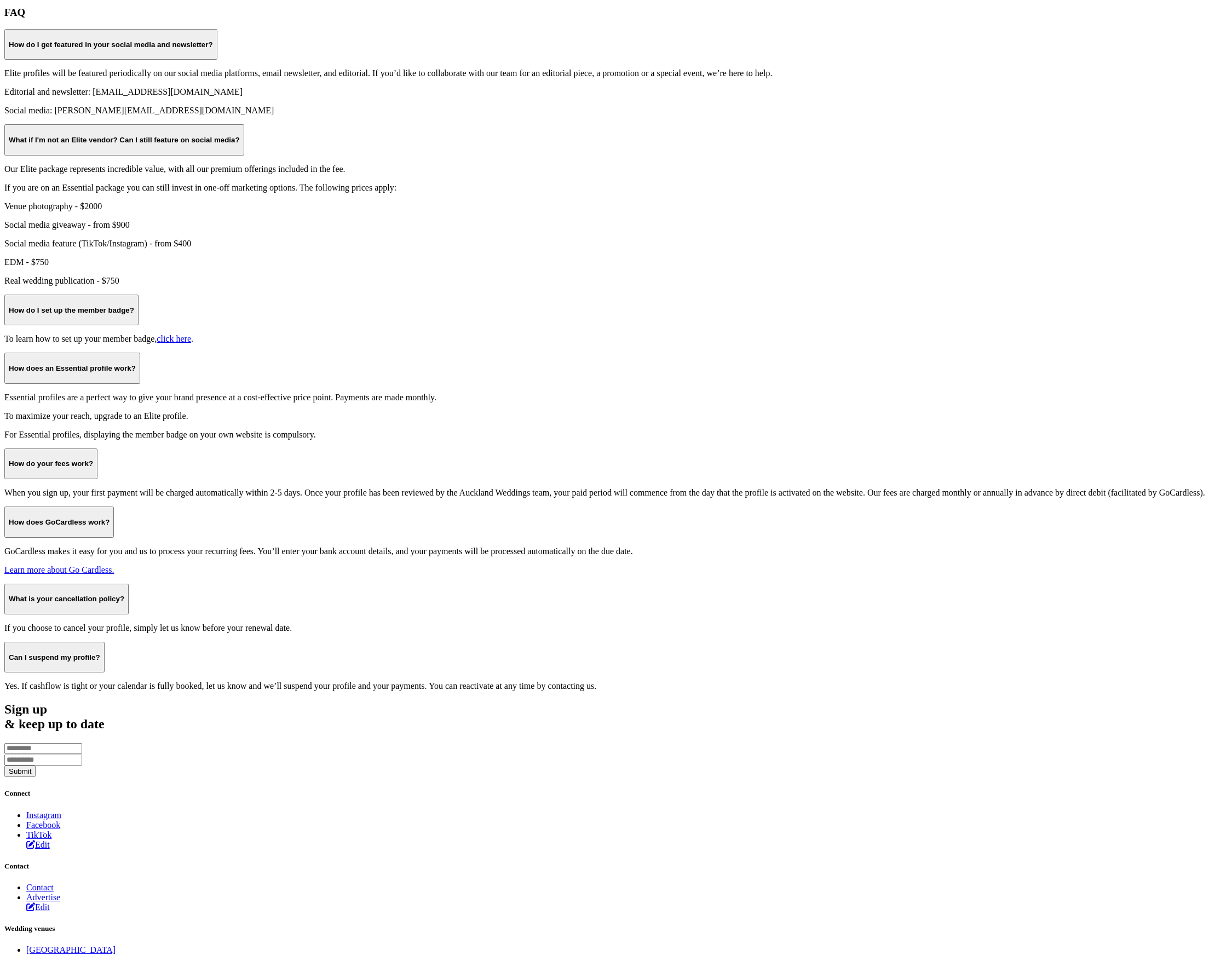
click at [213, 49] on h4 "How do I get featured in your social media and newsletter?" at bounding box center [111, 44] width 204 height 9
click at [269, 155] on div "What if I'm not an Elite vendor? Can I still feature on social media?" at bounding box center [616, 139] width 1223 height 30
click at [240, 144] on h4 "What if I'm not an Elite vendor? Can I still feature on social media?" at bounding box center [124, 140] width 231 height 9
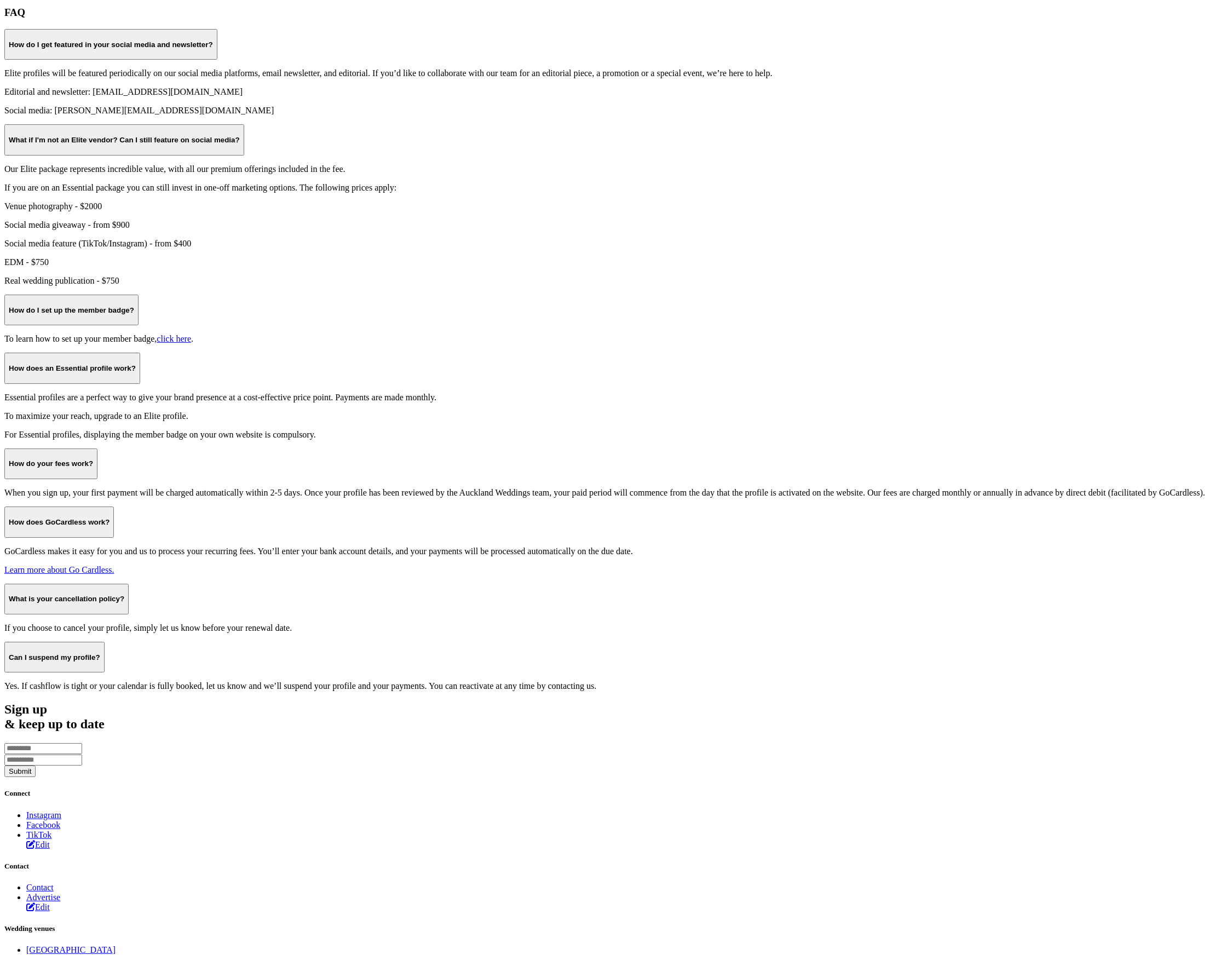
click at [134, 314] on h4 "How do I set up the member badge?" at bounding box center [71, 310] width 126 height 9
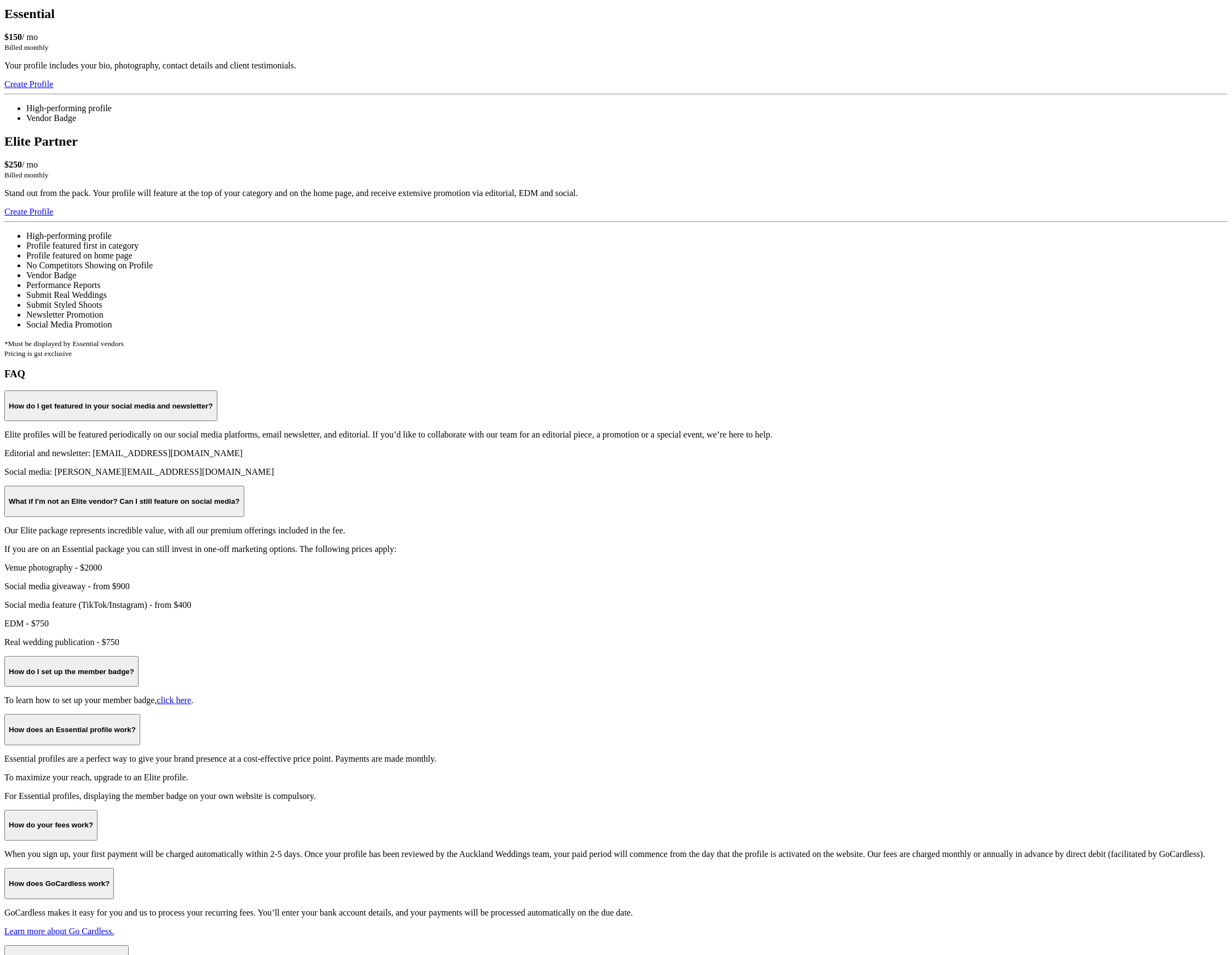
scroll to position [592, 0]
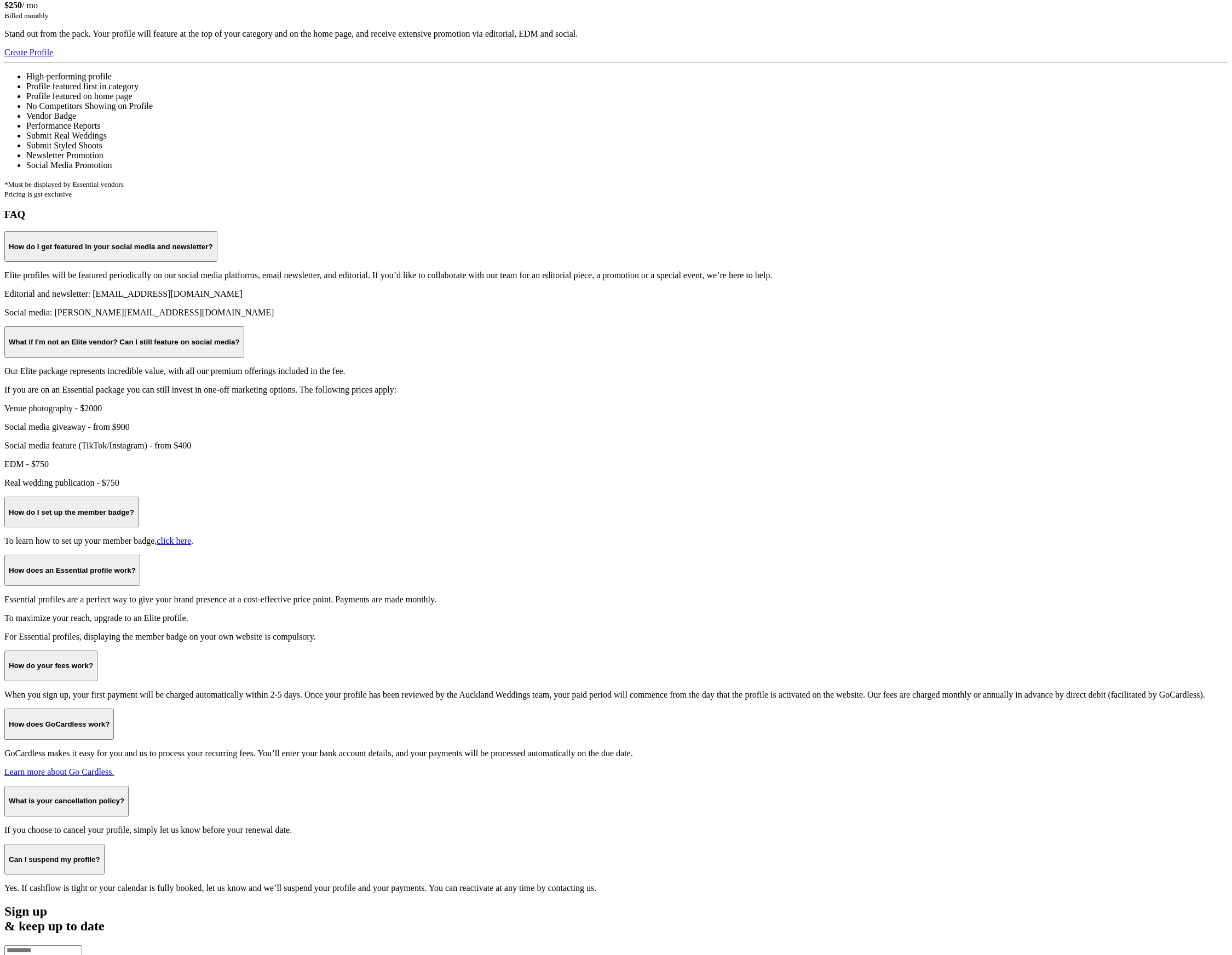
click at [817, 220] on h3 "FAQ" at bounding box center [616, 215] width 1223 height 12
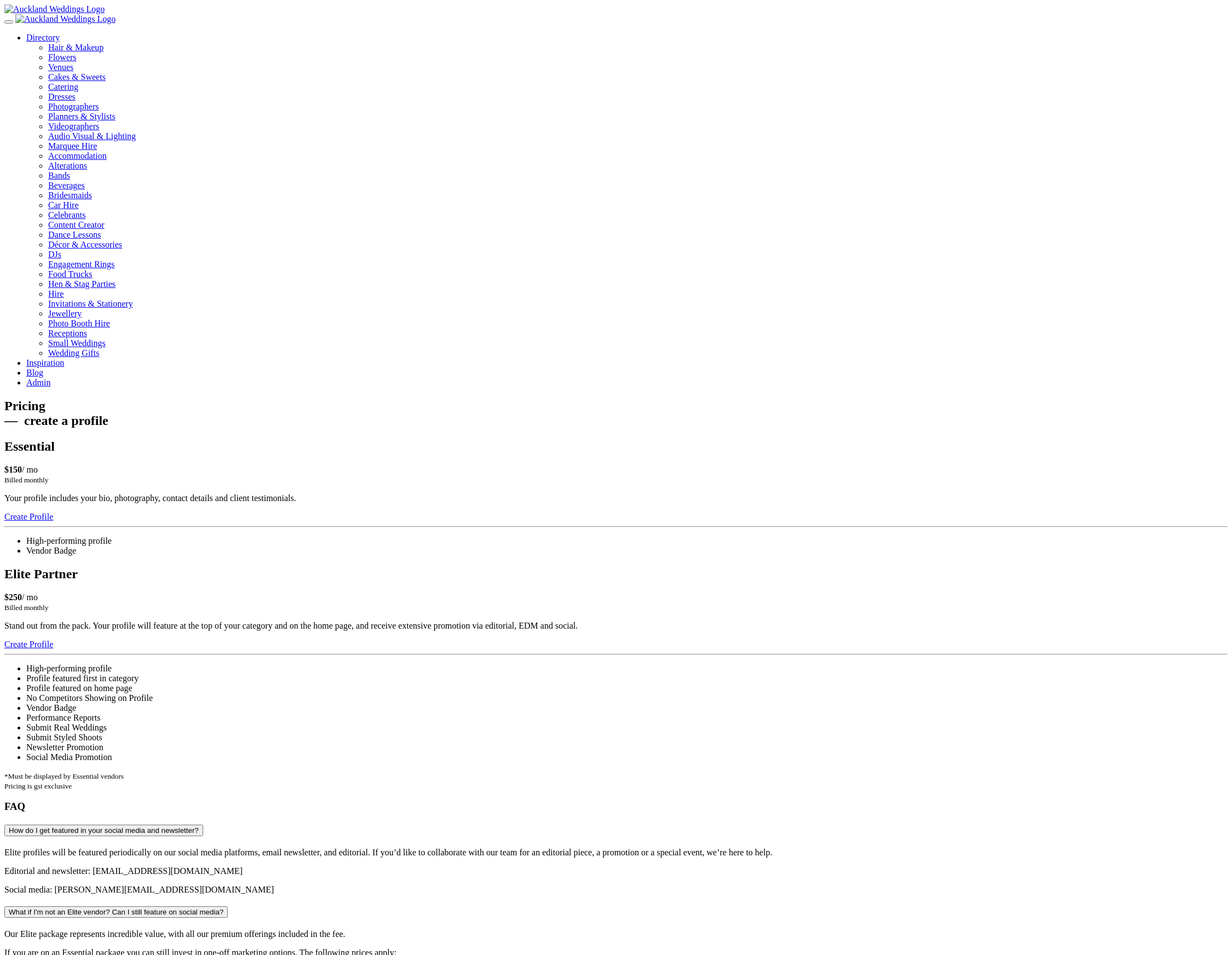
scroll to position [592, 0]
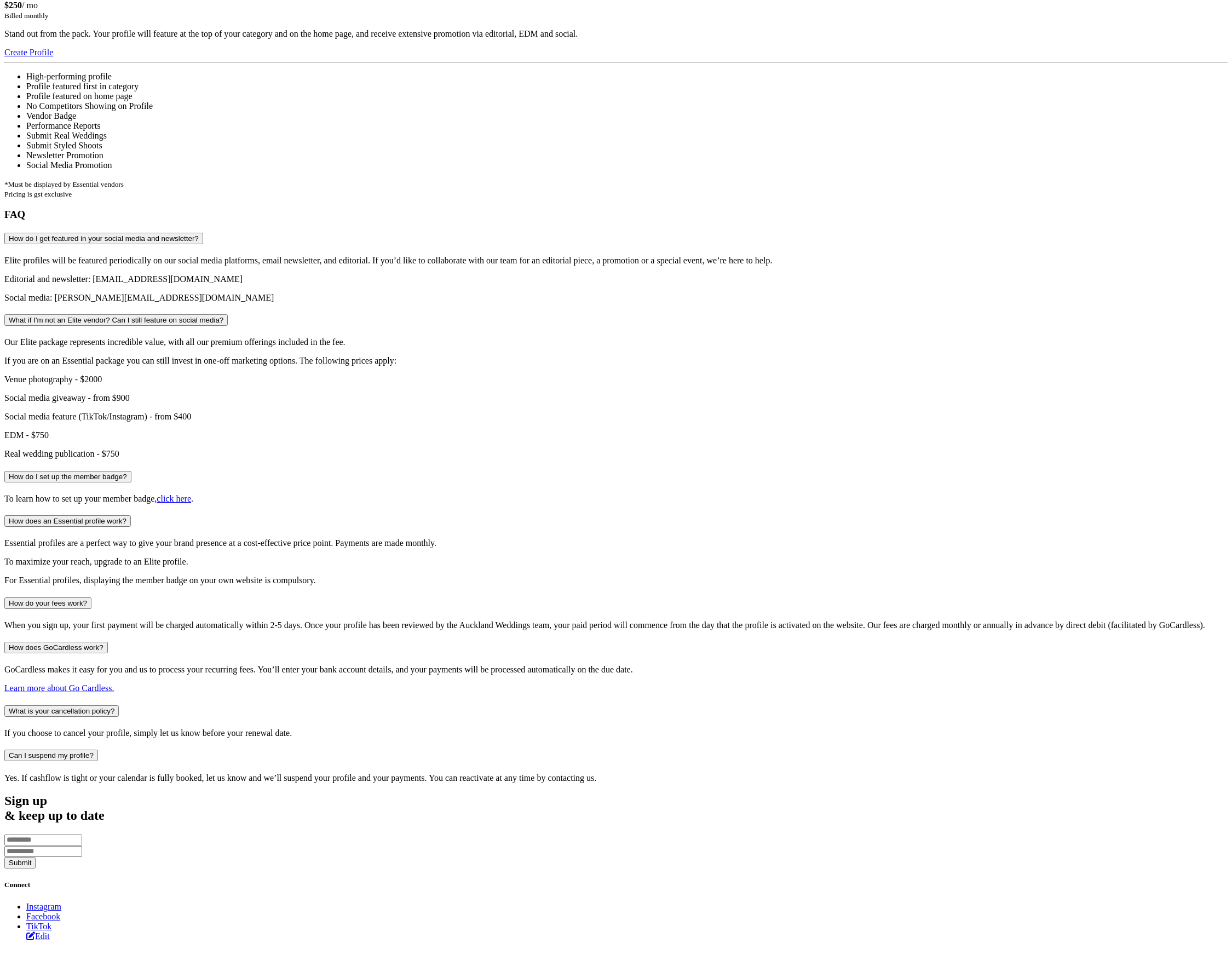
click at [824, 443] on div "FAQ How do I get featured in your social media and newsletter? Elite profiles w…" at bounding box center [616, 495] width 1223 height 574
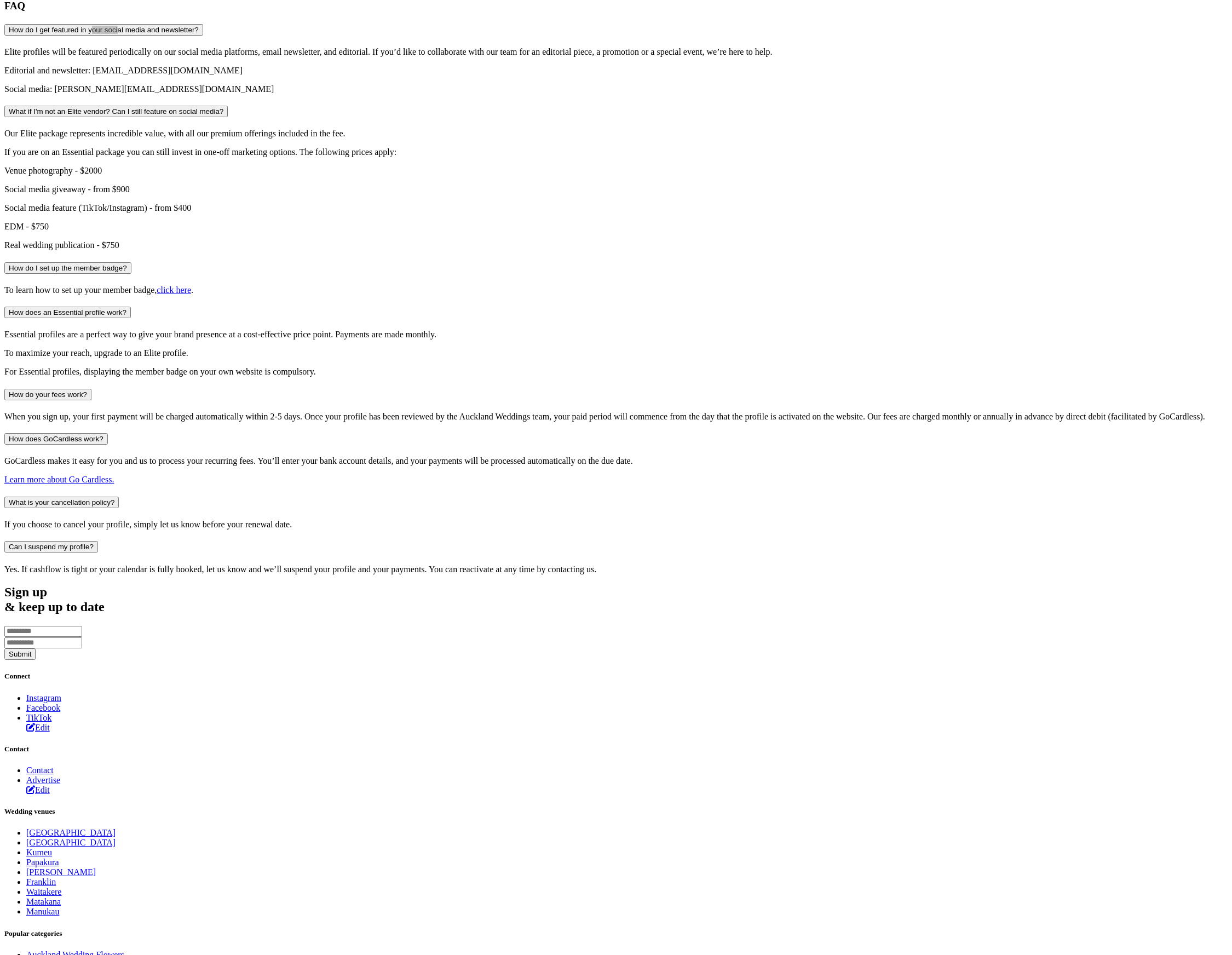
scroll to position [799, 0]
click at [203, 37] on button "How do I get featured in your social media and newsletter?" at bounding box center [104, 31] width 199 height 11
drag, startPoint x: 361, startPoint y: 251, endPoint x: 501, endPoint y: 273, distance: 141.7
click at [203, 37] on button "How do I get featured in your social media and newsletter?" at bounding box center [104, 31] width 199 height 11
click at [821, 309] on div "FAQ How do I get featured in your social media and newsletter? Elite profiles w…" at bounding box center [616, 287] width 1223 height 574
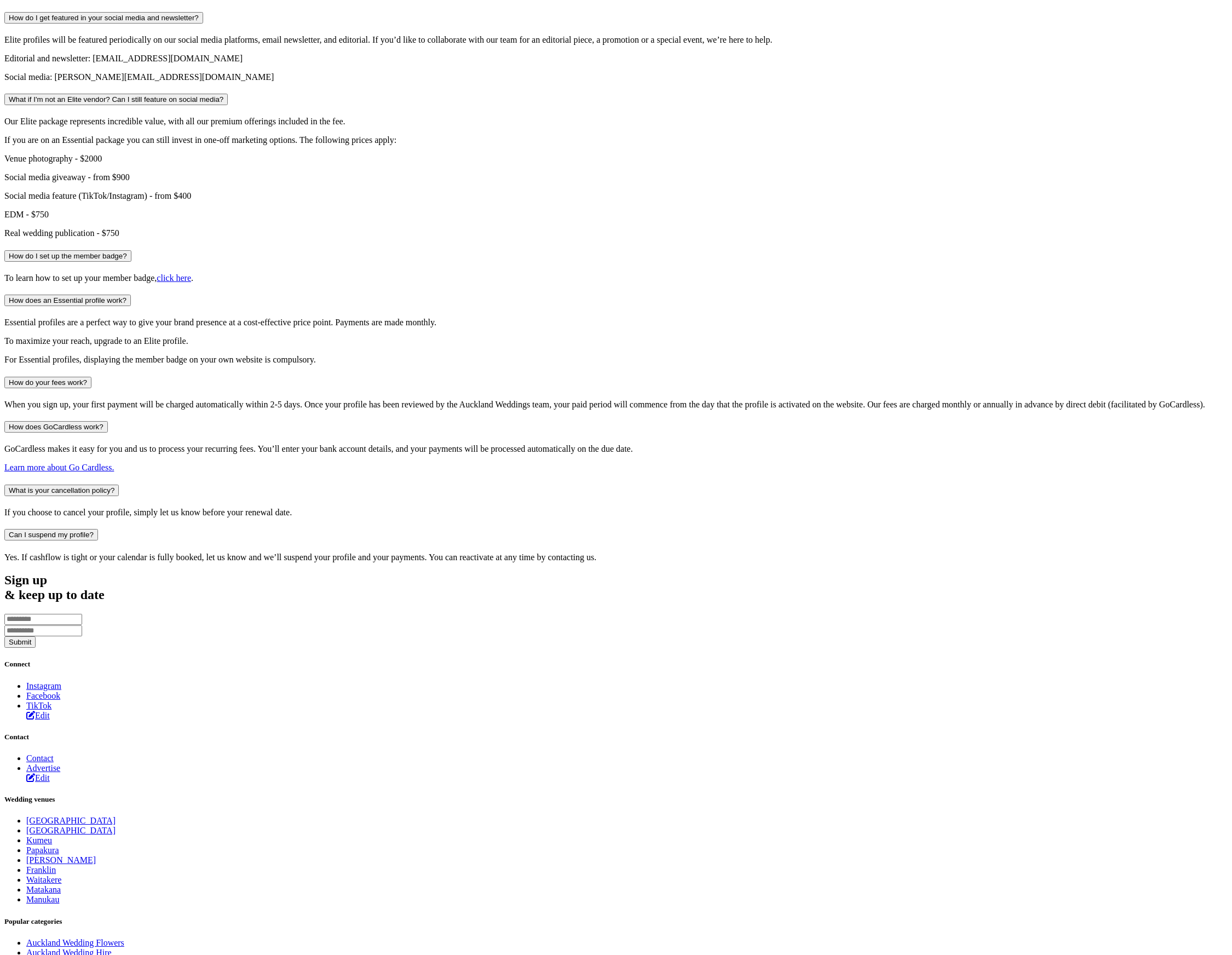
scroll to position [816, 0]
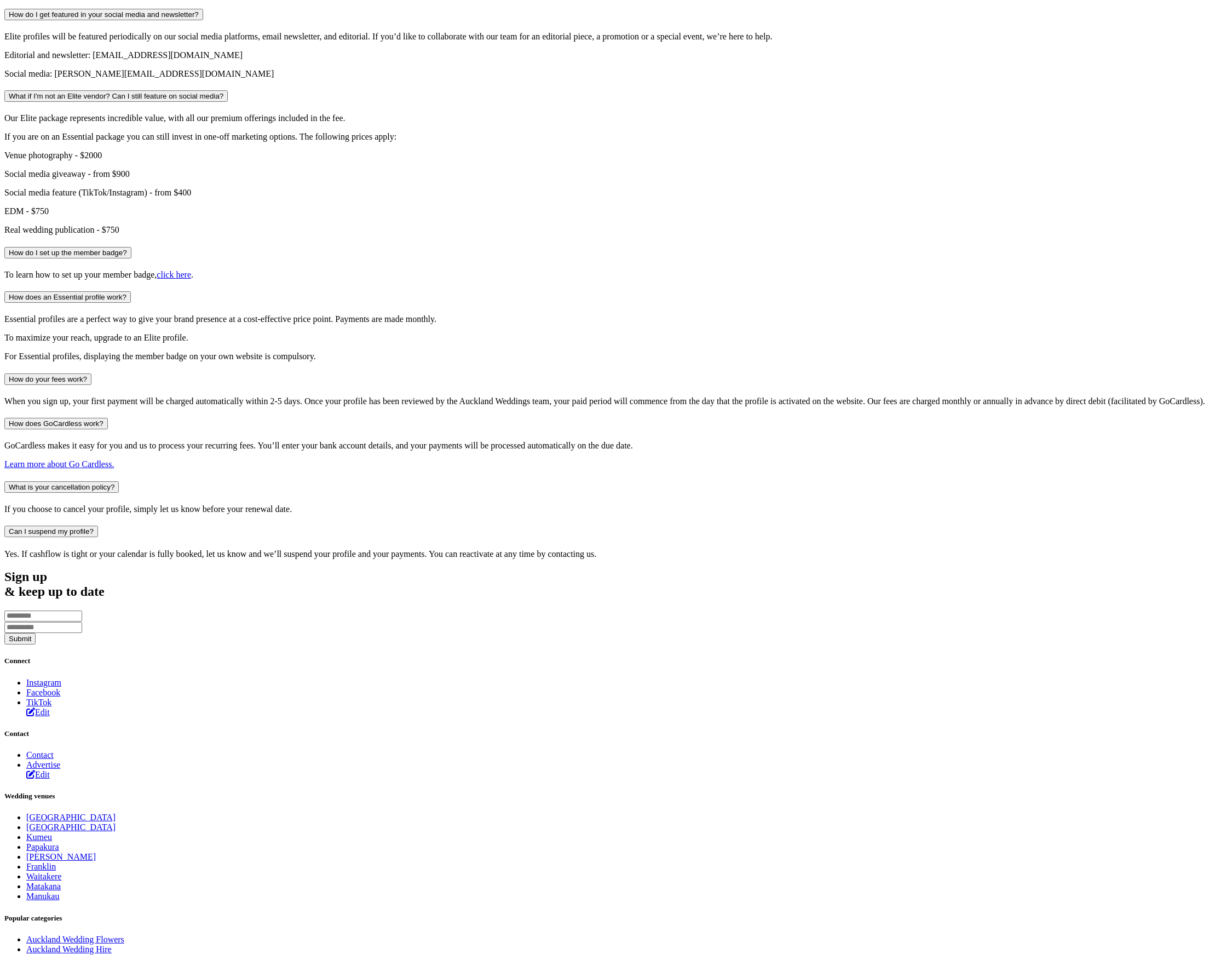
click at [494, 20] on h4 "How do I get featured in your social media and newsletter?" at bounding box center [616, 14] width 1223 height 11
click at [203, 20] on button "How do I get featured in your social media and newsletter?" at bounding box center [104, 14] width 199 height 11
click at [228, 102] on button "What if I'm not an Elite vendor? Can I still feature on social media?" at bounding box center [116, 96] width 223 height 11
click at [131, 258] on button "How do I set up the member badge?" at bounding box center [68, 252] width 127 height 11
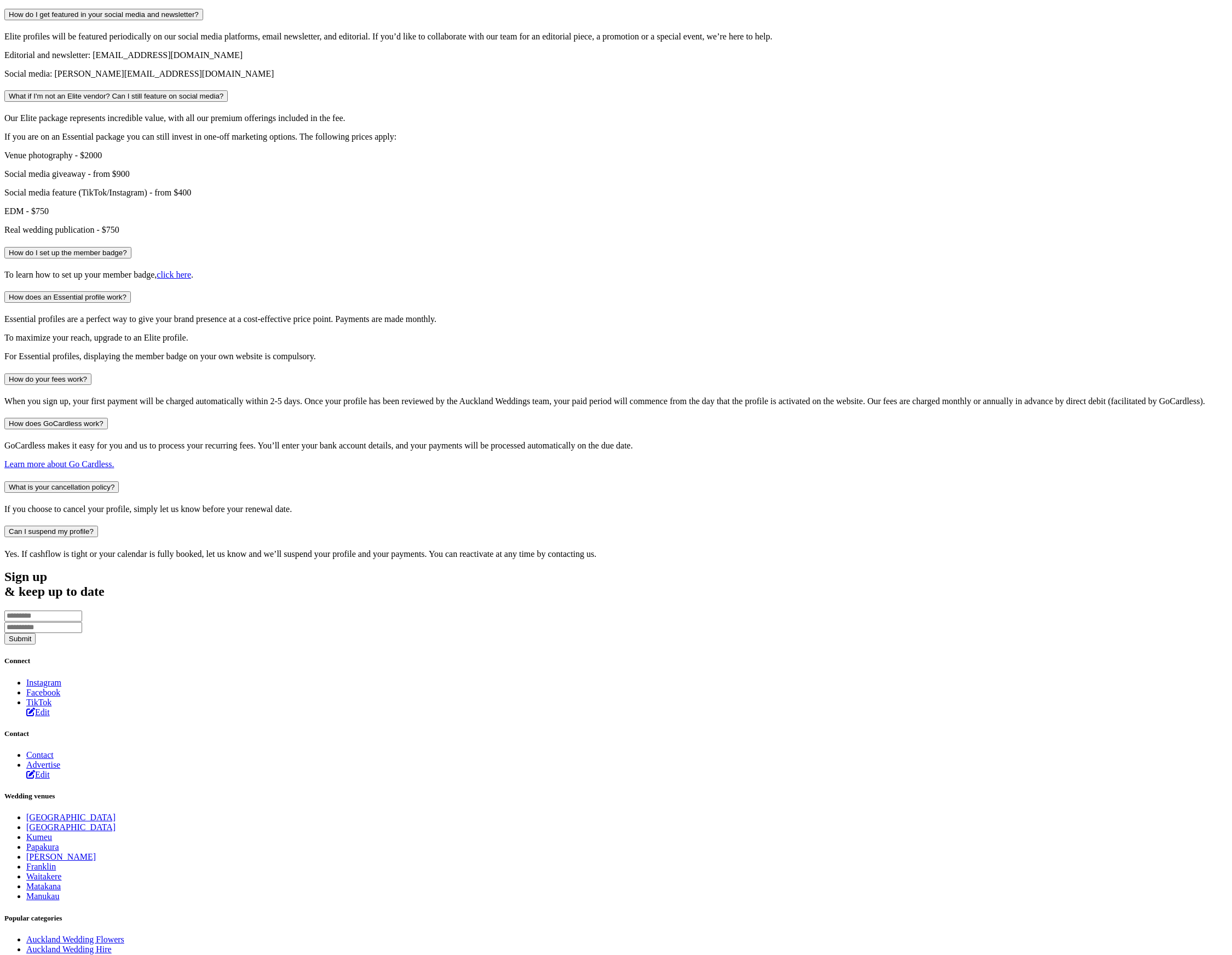
click at [130, 303] on button "How does an Essential profile work?" at bounding box center [68, 297] width 127 height 11
